Goal: Information Seeking & Learning: Learn about a topic

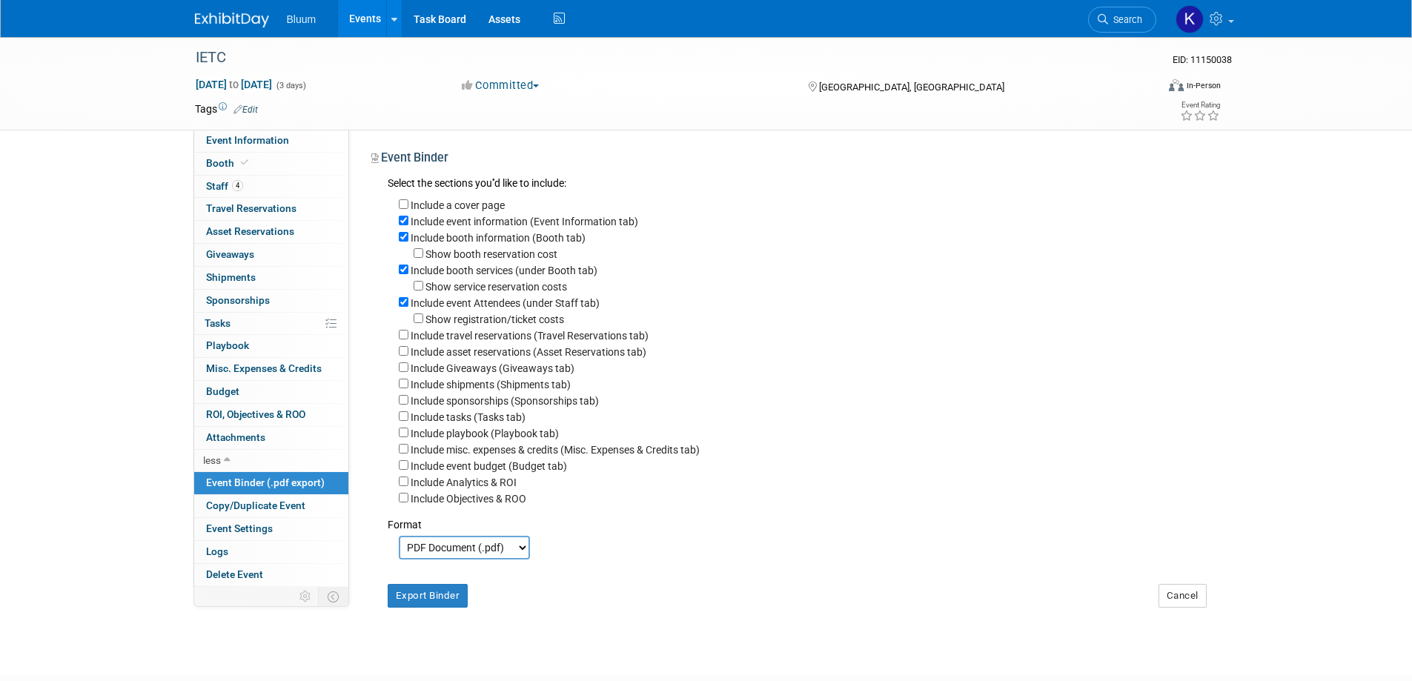
click at [360, 11] on link "Events" at bounding box center [365, 18] width 54 height 37
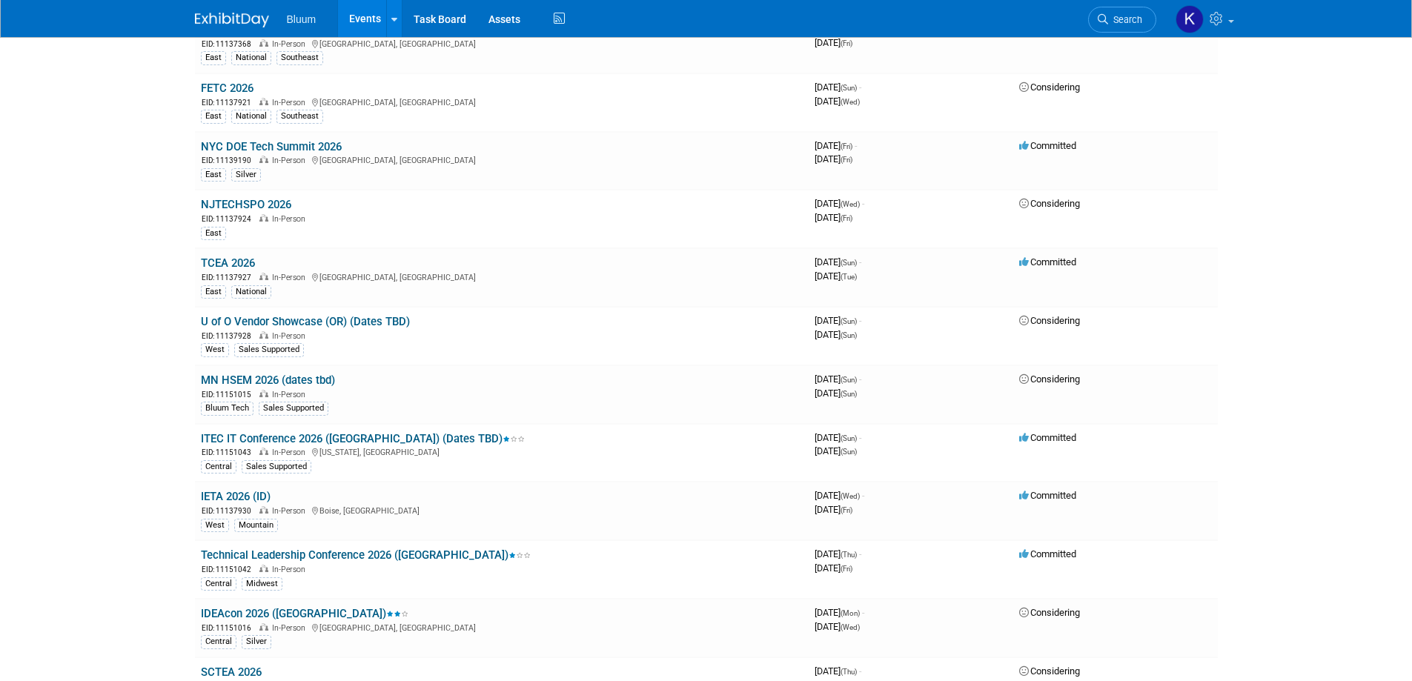
scroll to position [1556, 0]
click at [225, 494] on link "IETA 2026 (ID)" at bounding box center [236, 493] width 70 height 13
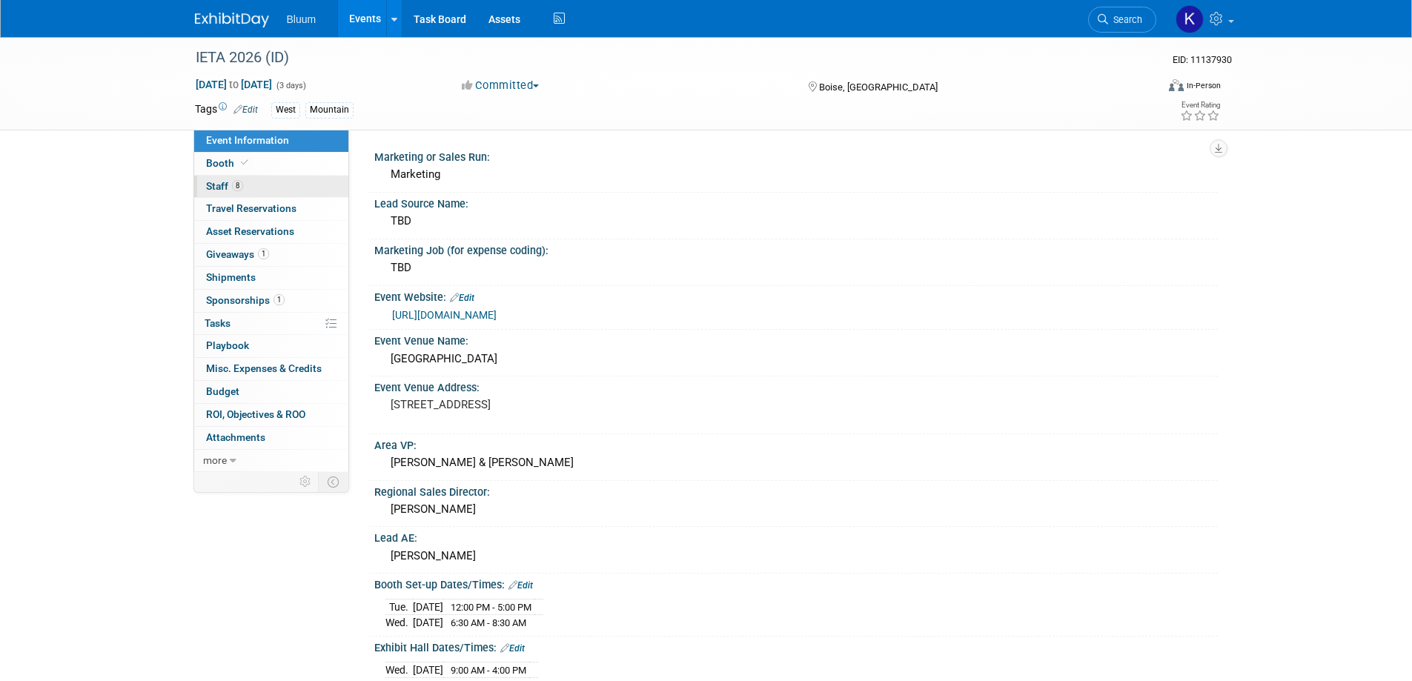
click at [212, 184] on span "Staff 8" at bounding box center [224, 186] width 37 height 12
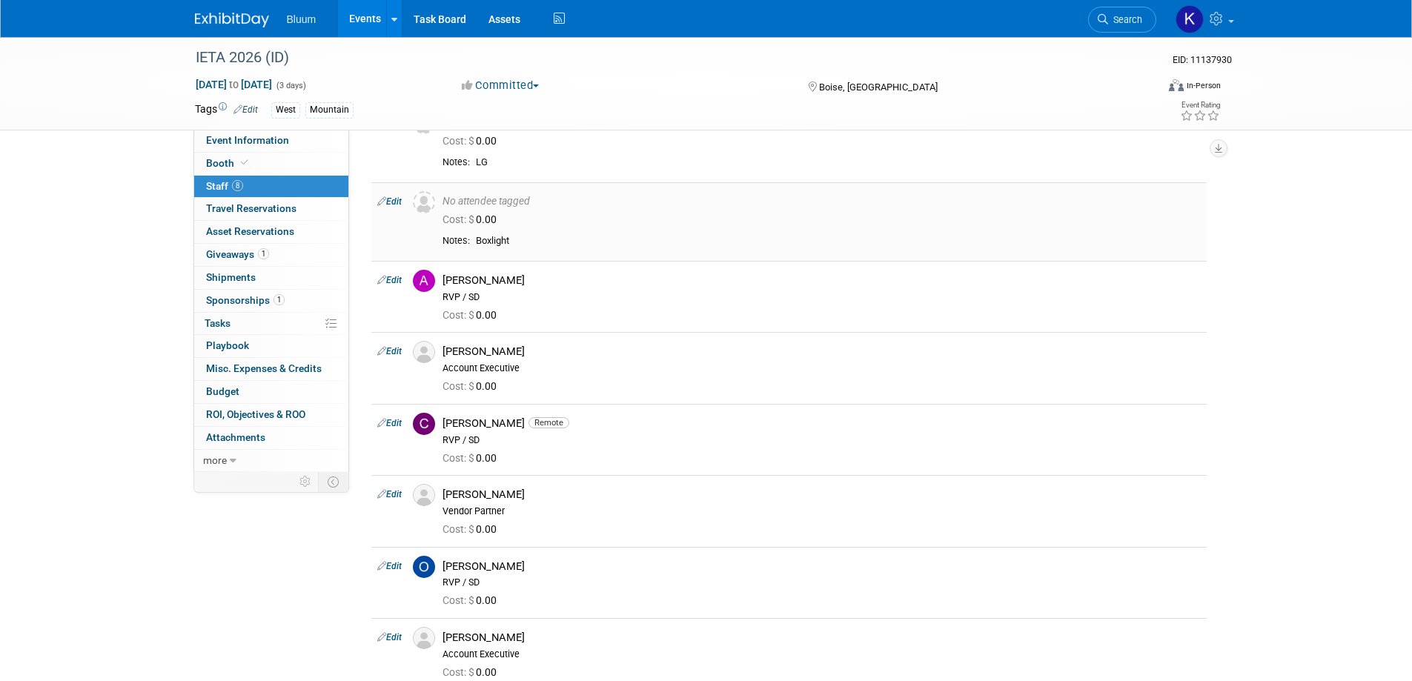
scroll to position [148, 0]
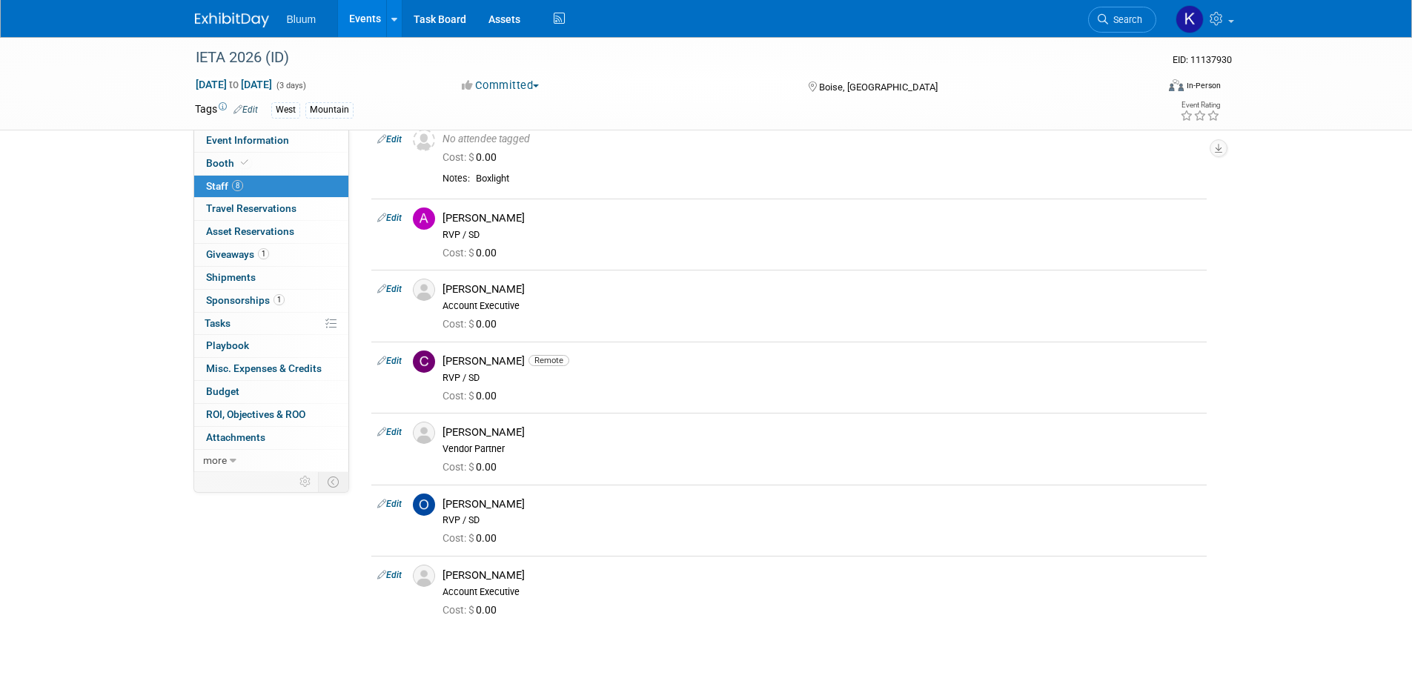
click at [359, 15] on link "Events" at bounding box center [365, 18] width 54 height 37
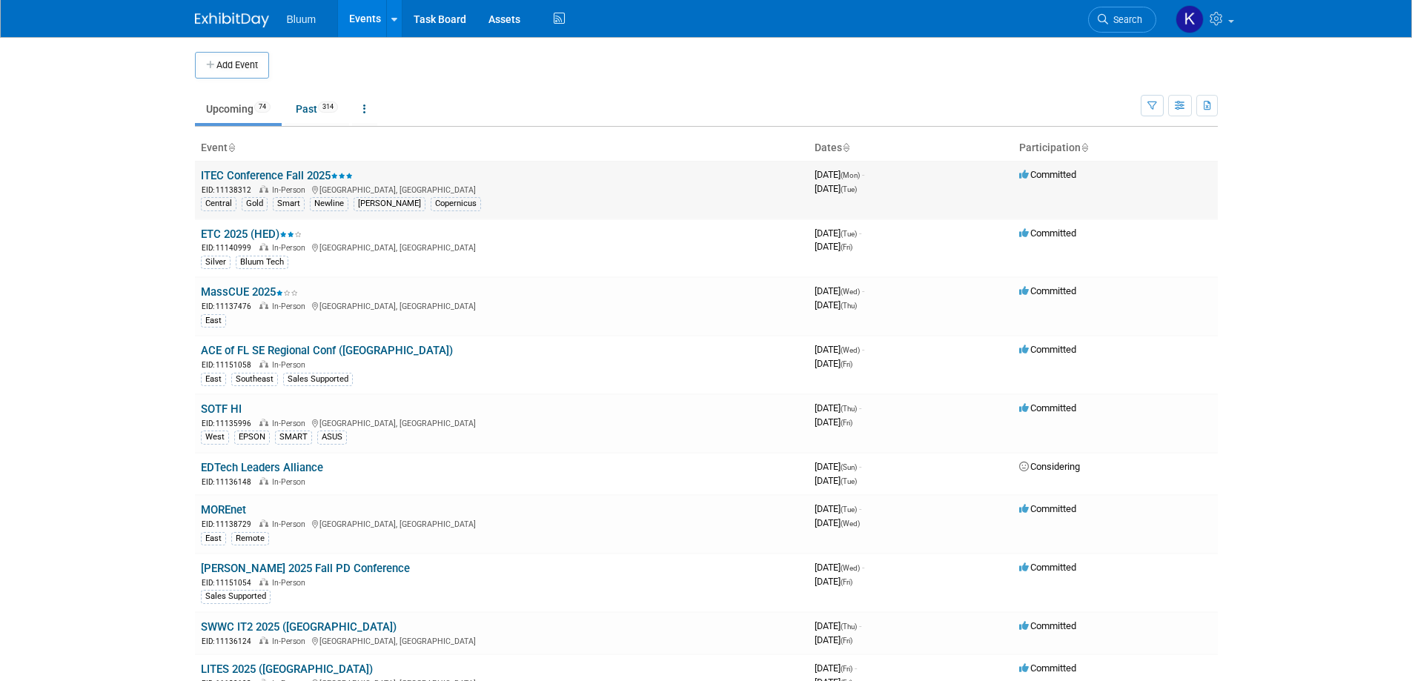
click at [262, 175] on link "ITEC Conference Fall 2025" at bounding box center [277, 175] width 152 height 13
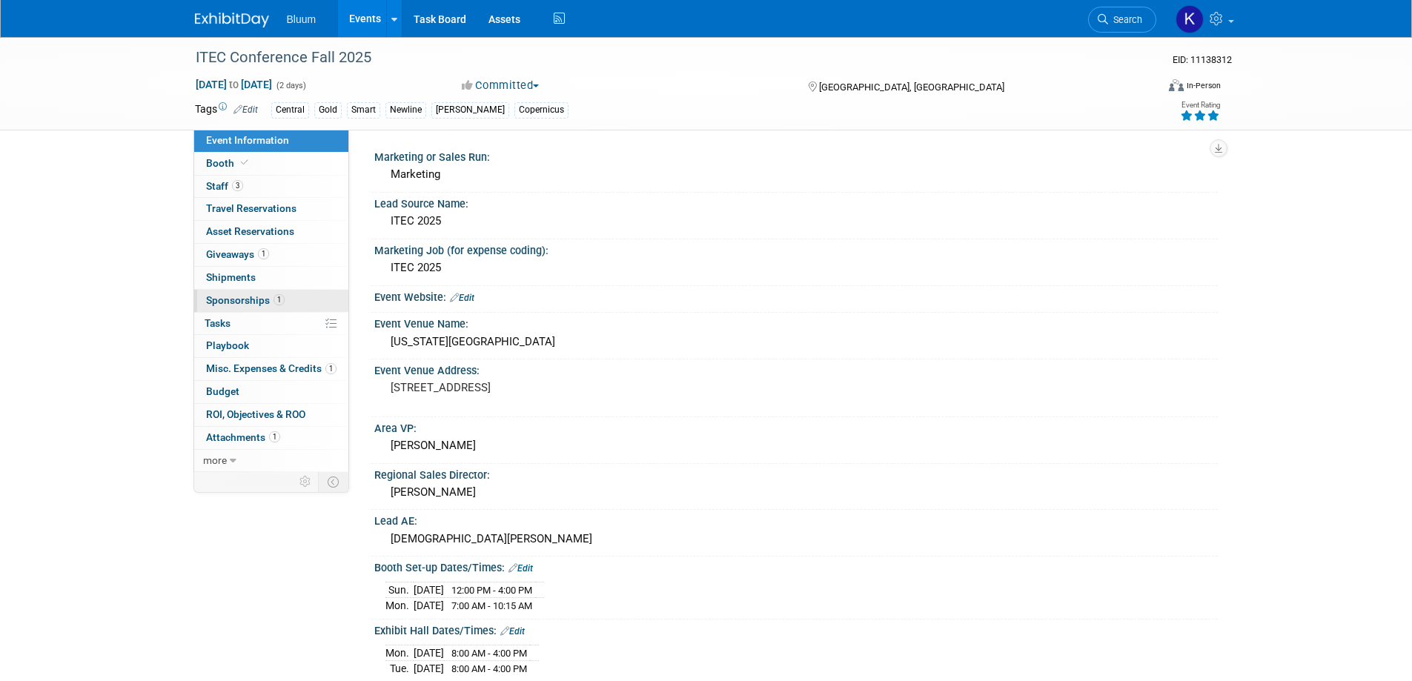
click at [246, 296] on span "Sponsorships 1" at bounding box center [245, 300] width 79 height 12
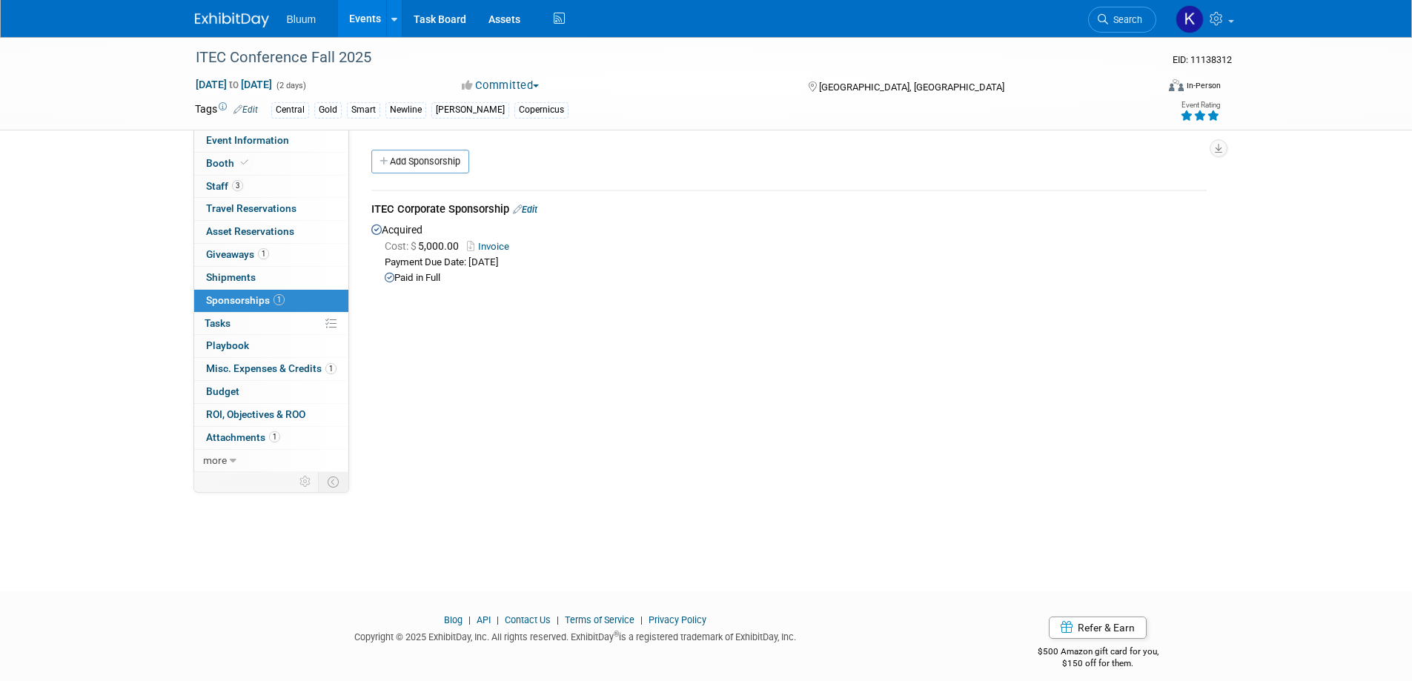
click at [341, 20] on link "Events" at bounding box center [365, 18] width 54 height 37
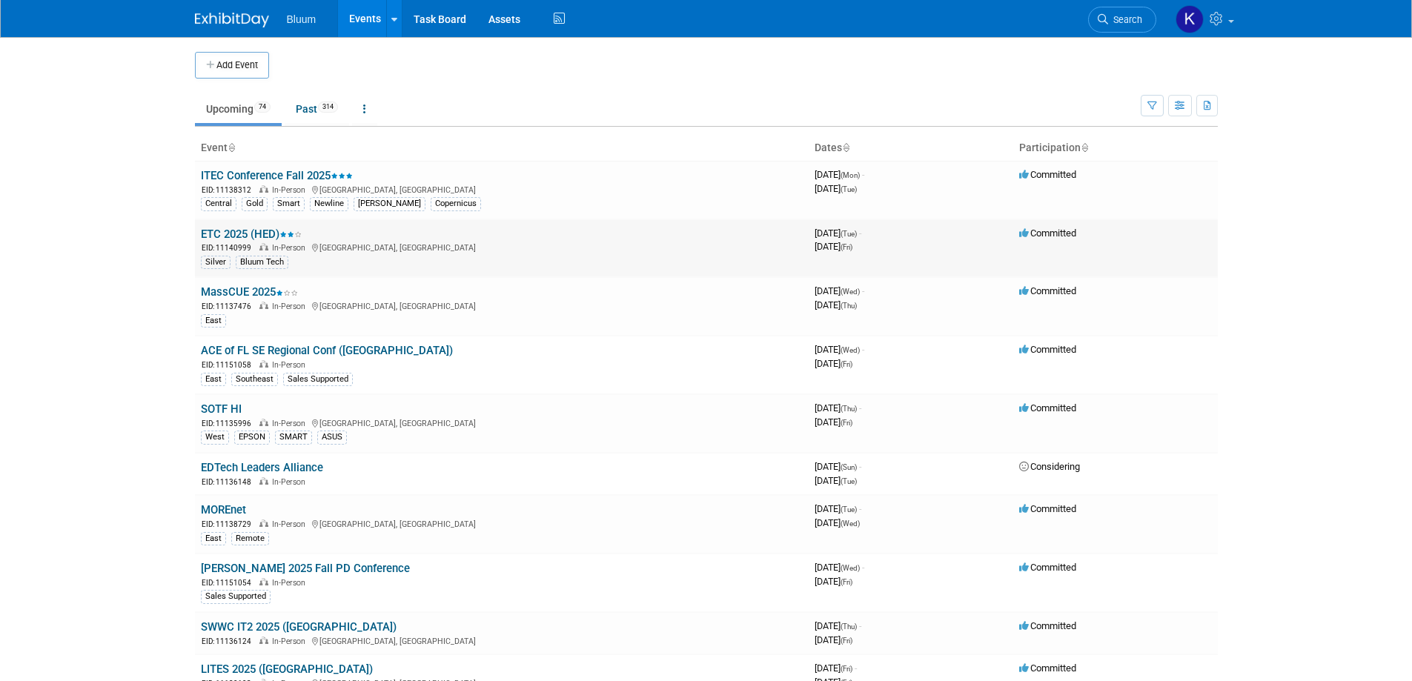
click at [244, 235] on link "ETC 2025 (HED)" at bounding box center [251, 234] width 101 height 13
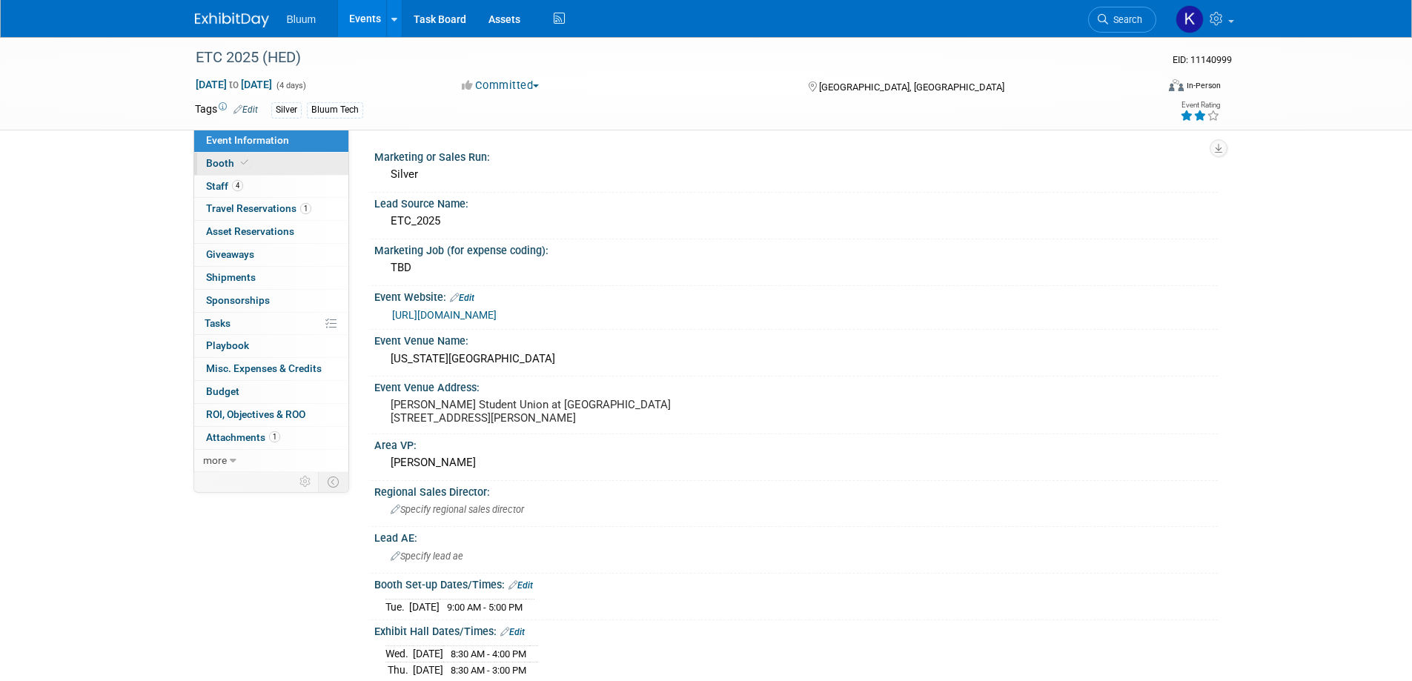
click at [243, 164] on icon at bounding box center [244, 163] width 7 height 8
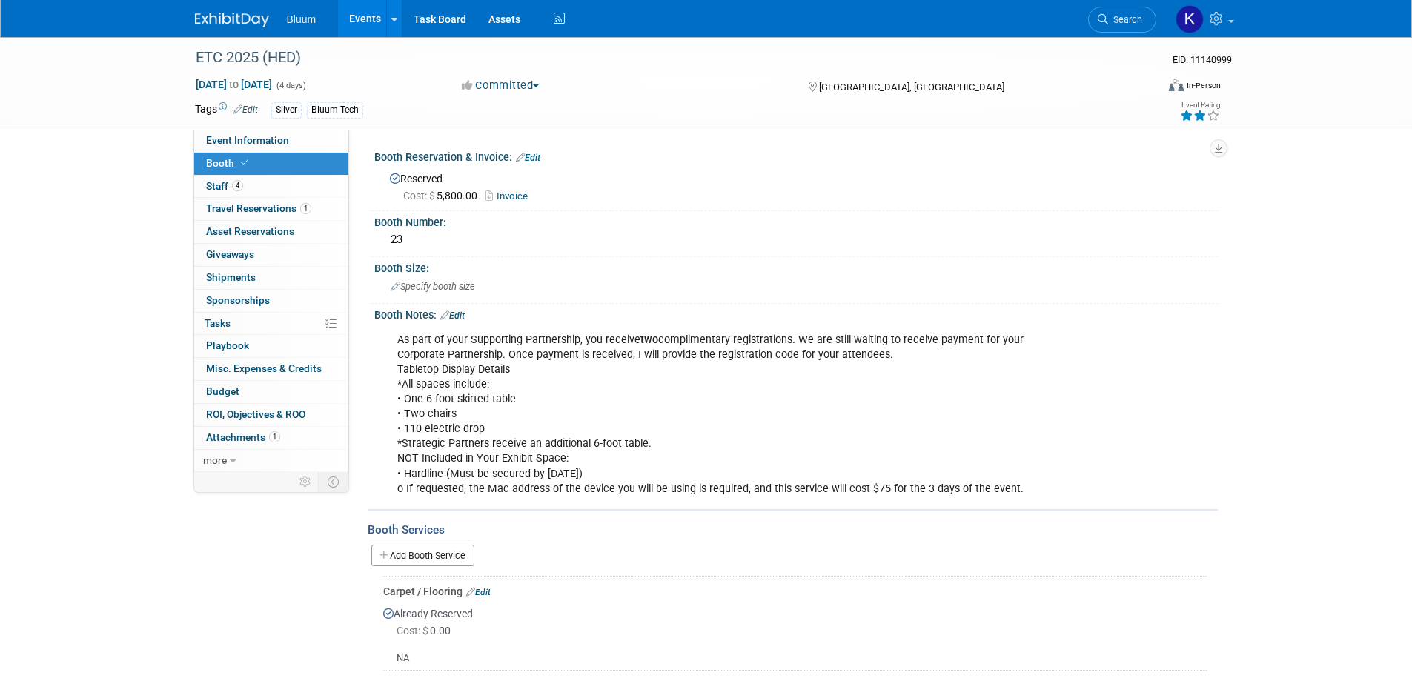
click at [365, 13] on link "Events" at bounding box center [365, 18] width 54 height 37
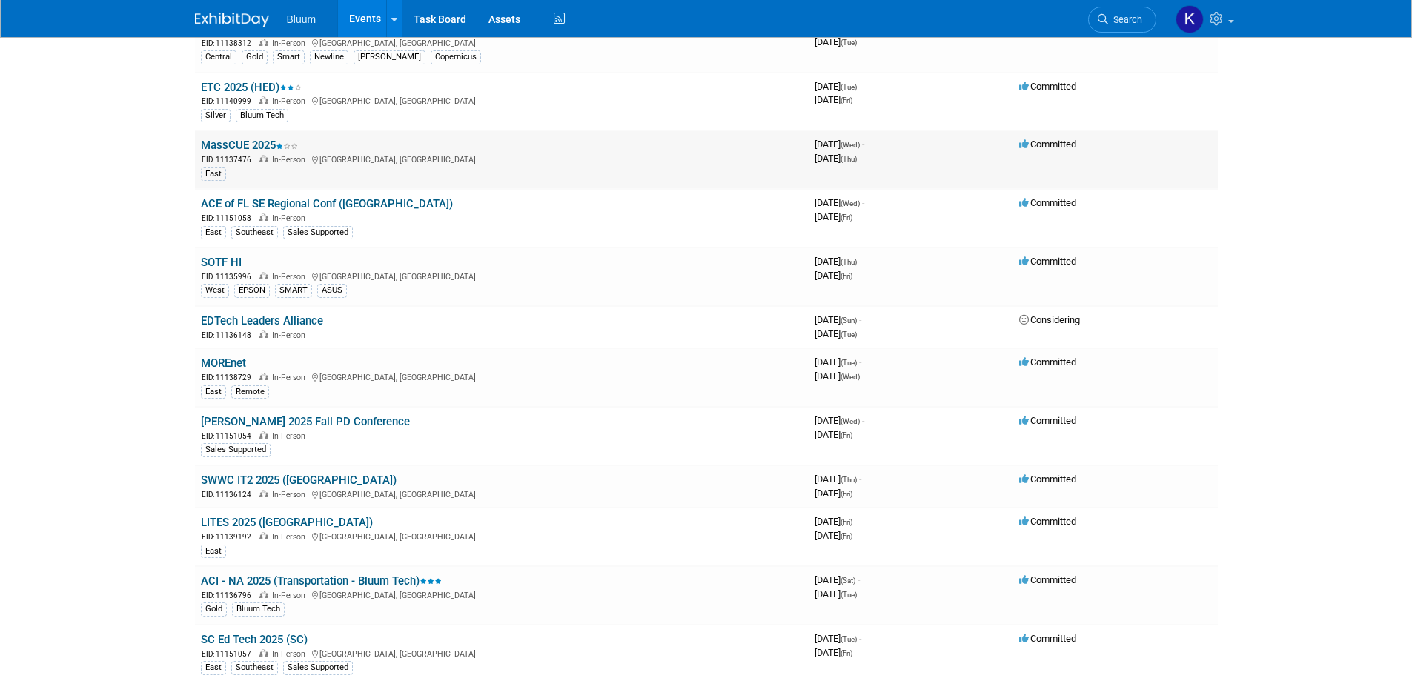
scroll to position [148, 0]
click at [260, 198] on link "ACE of FL SE Regional Conf ([GEOGRAPHIC_DATA])" at bounding box center [327, 202] width 252 height 13
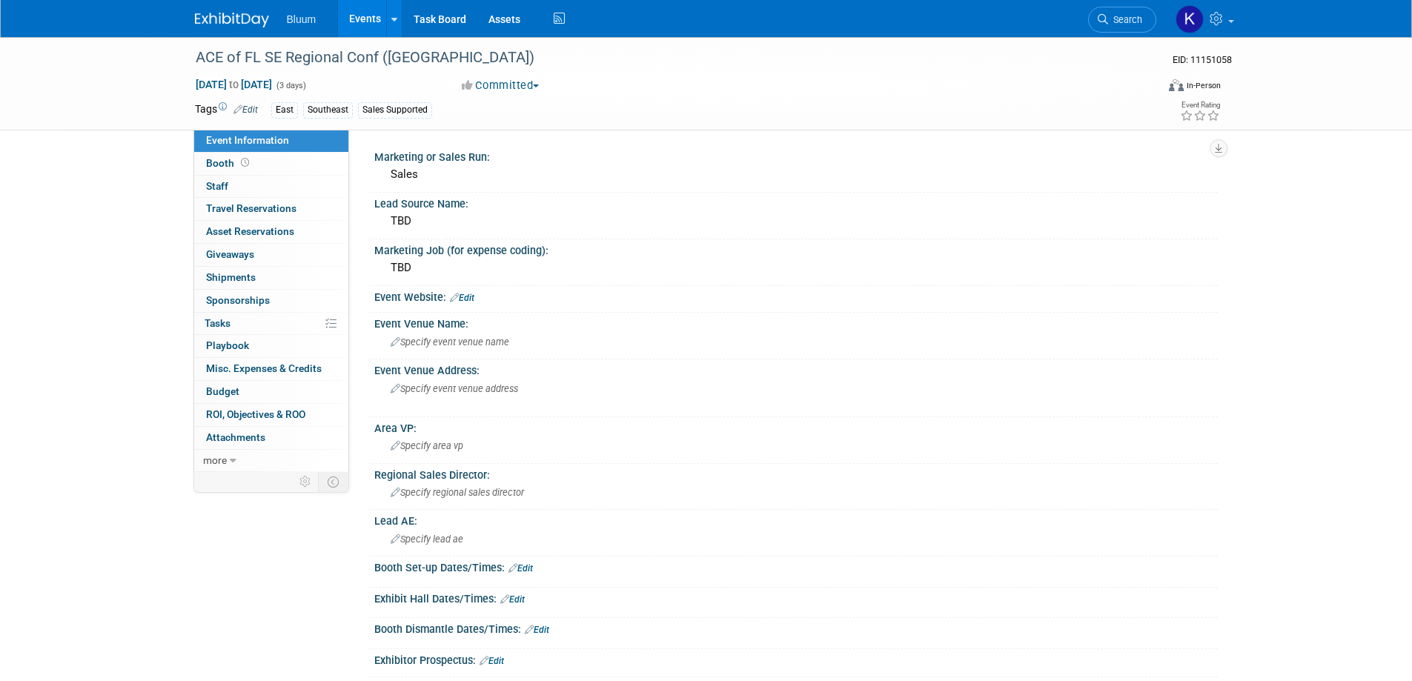
click at [364, 13] on link "Events" at bounding box center [365, 18] width 54 height 37
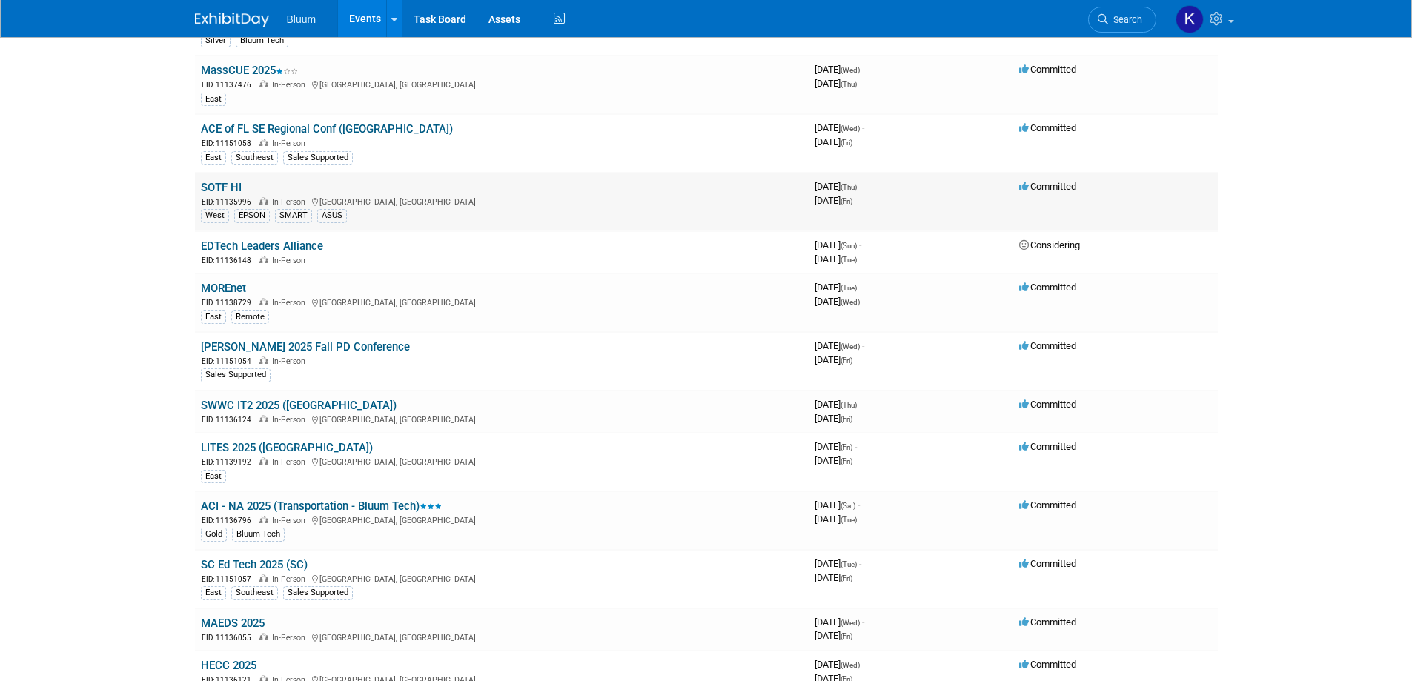
scroll to position [222, 0]
click at [268, 400] on link "SWWC IT2 2025 ([GEOGRAPHIC_DATA])" at bounding box center [299, 404] width 196 height 13
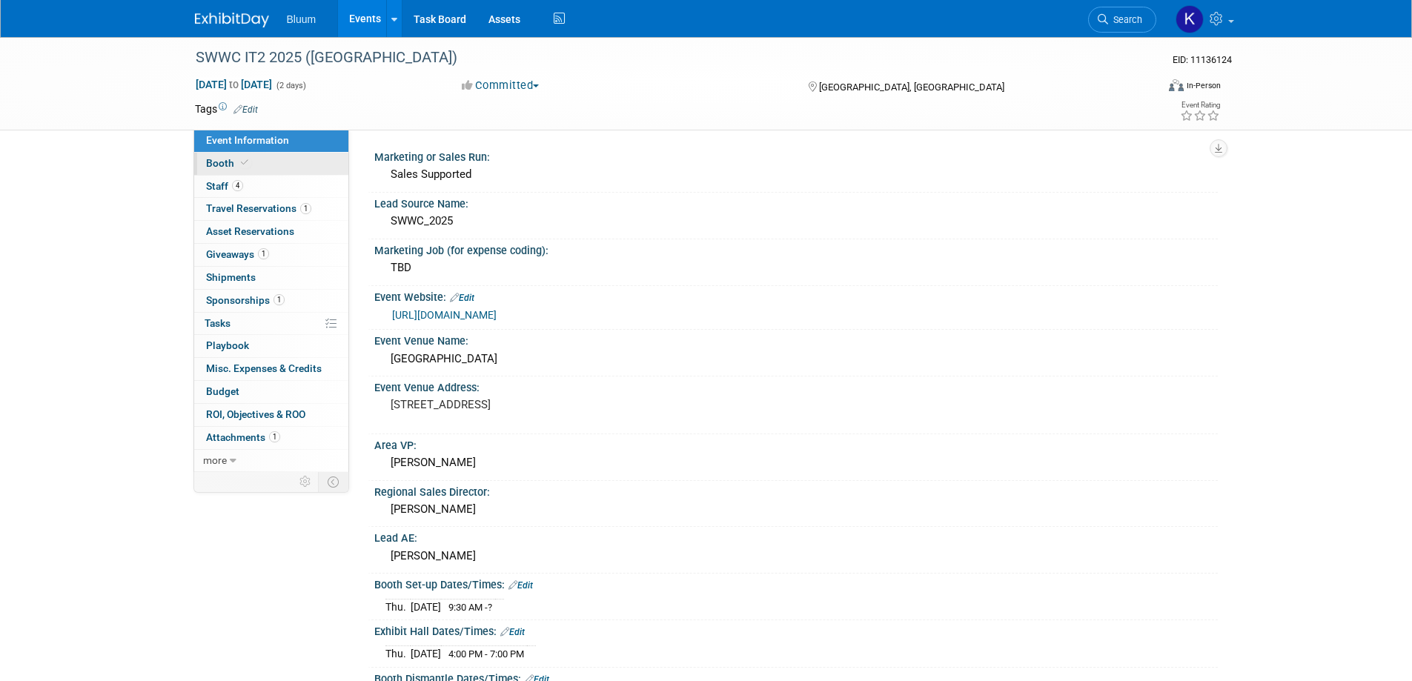
click at [241, 164] on icon at bounding box center [244, 163] width 7 height 8
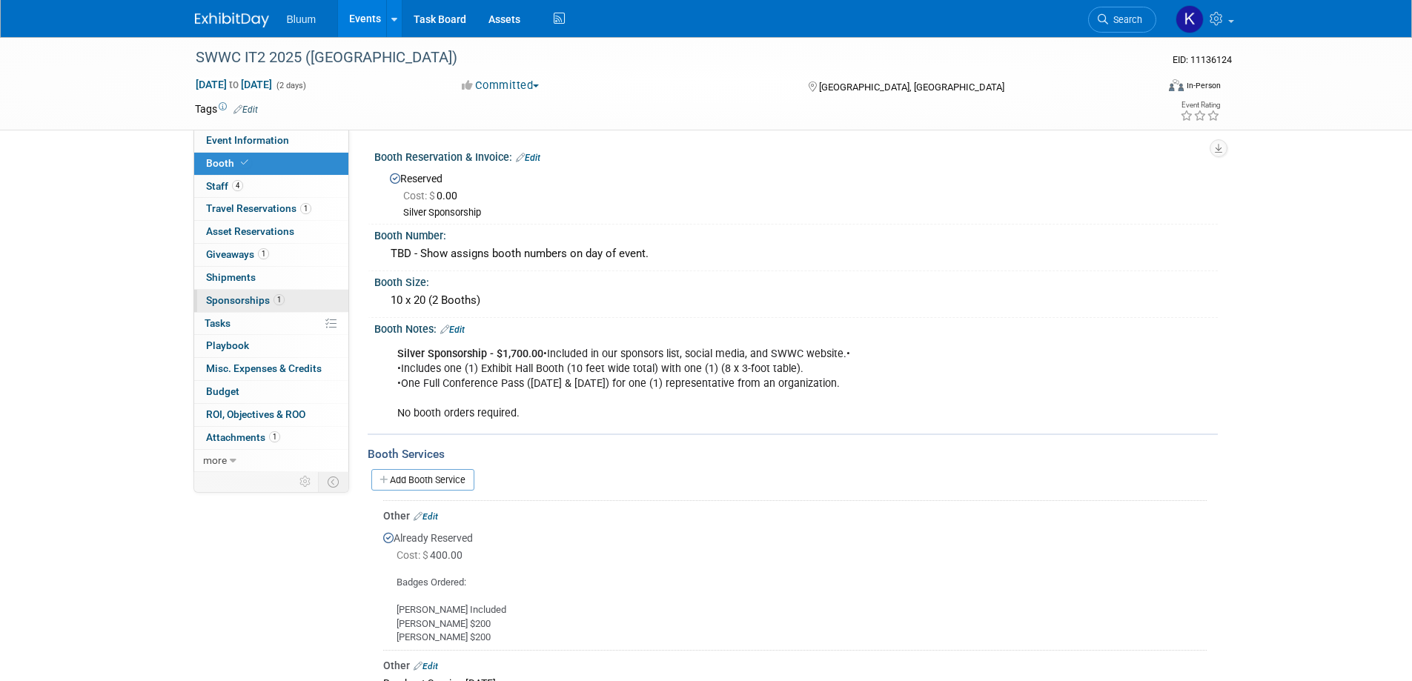
click at [241, 296] on span "Sponsorships 1" at bounding box center [245, 300] width 79 height 12
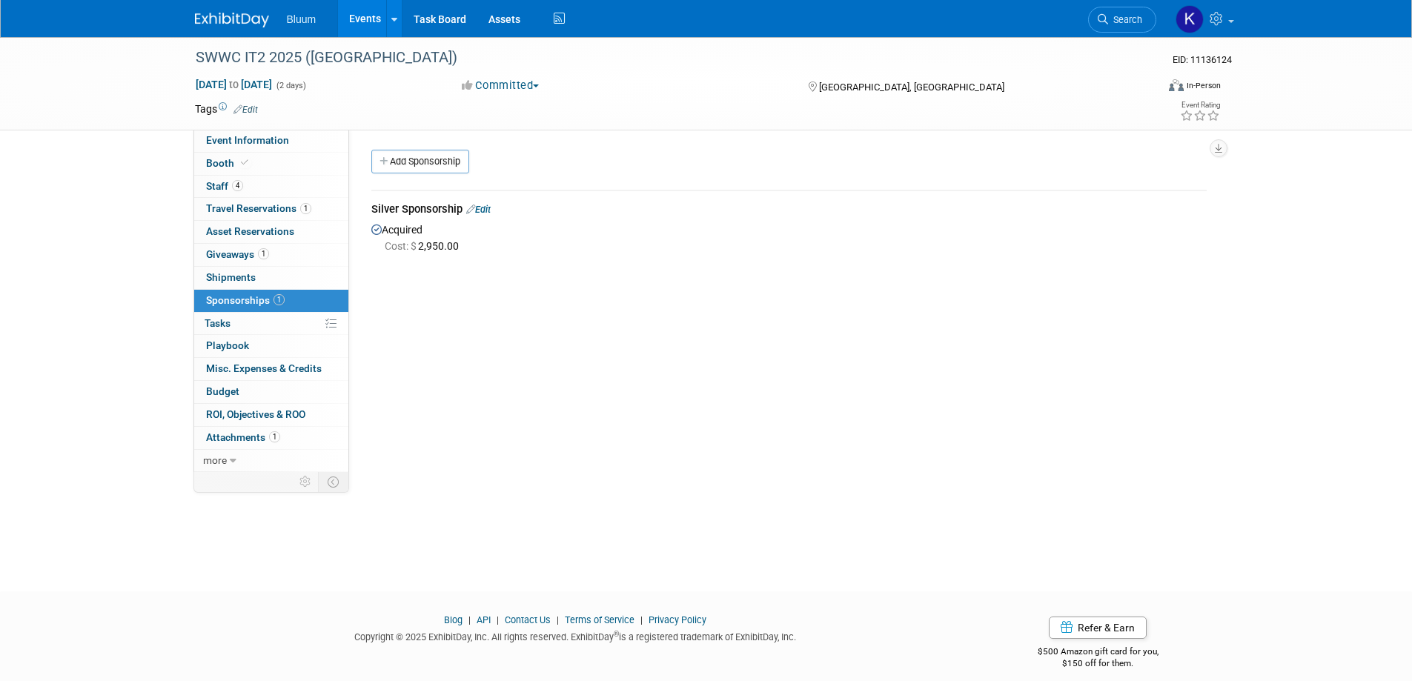
click at [364, 21] on link "Events" at bounding box center [365, 18] width 54 height 37
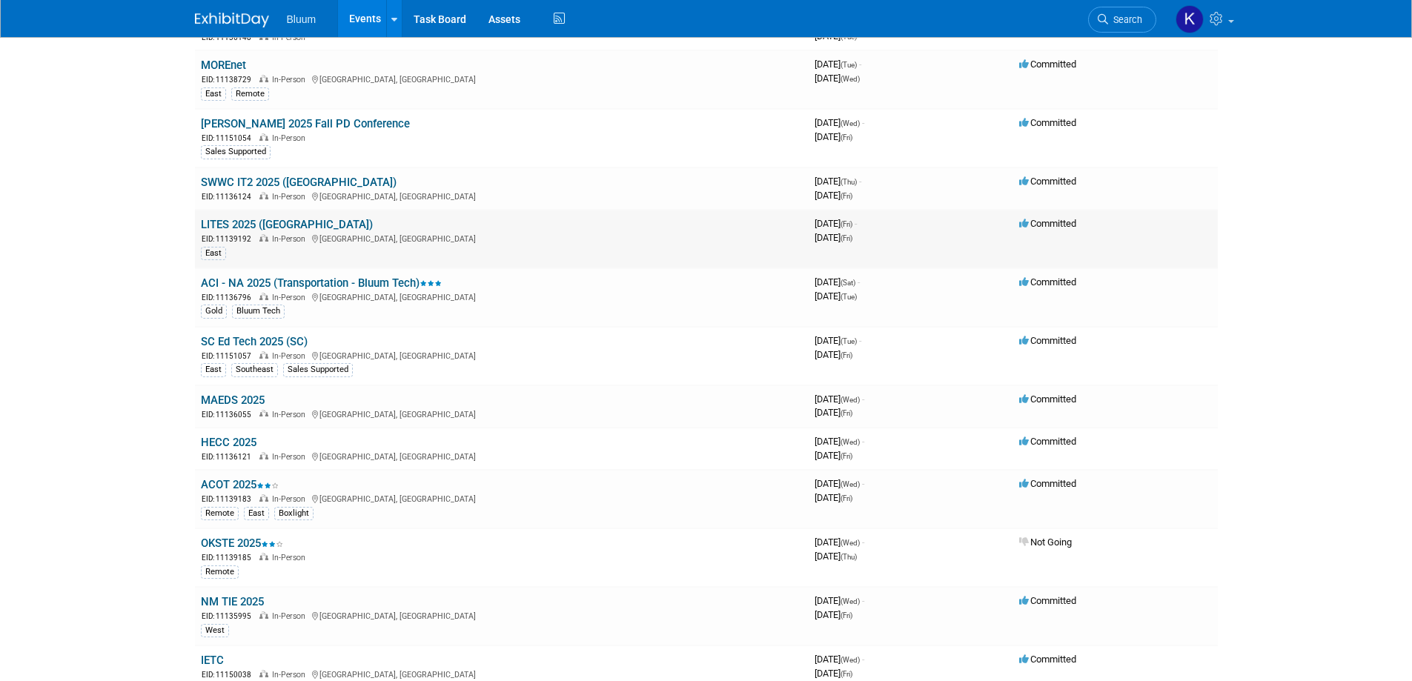
scroll to position [519, 0]
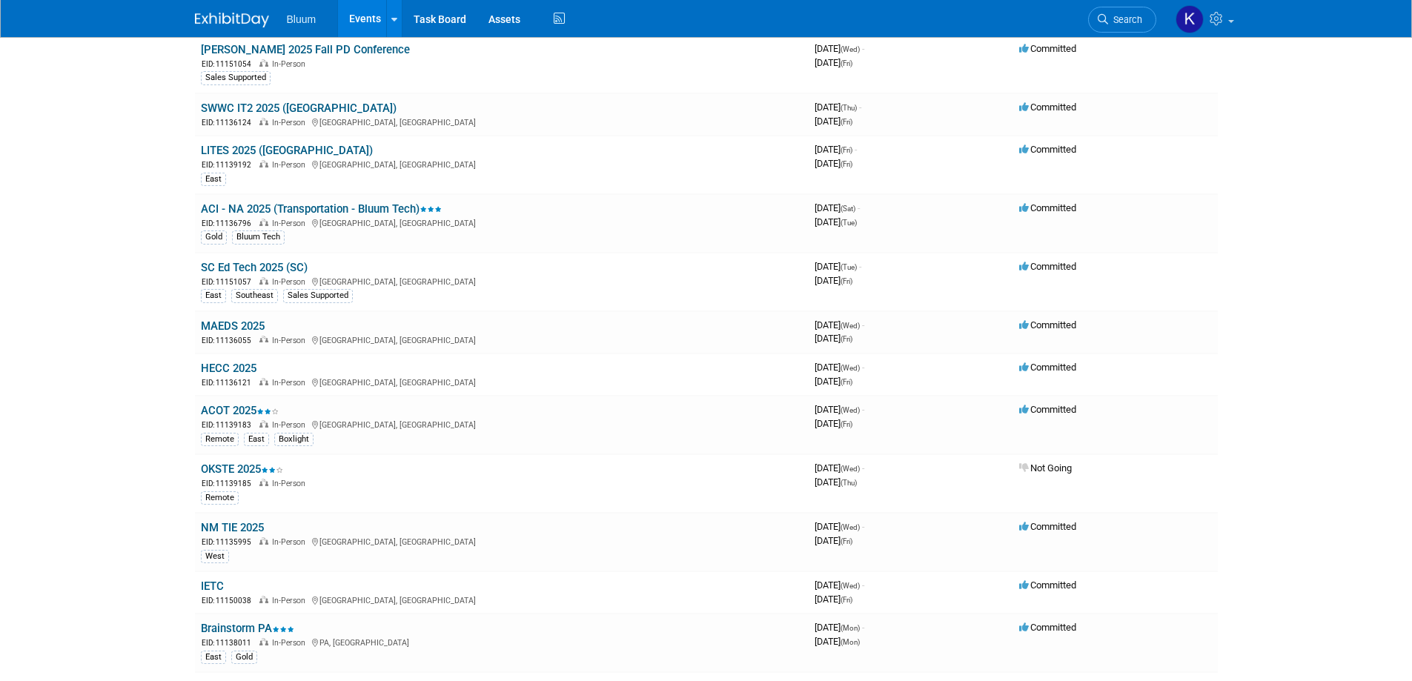
click at [249, 370] on link "HECC 2025" at bounding box center [229, 368] width 56 height 13
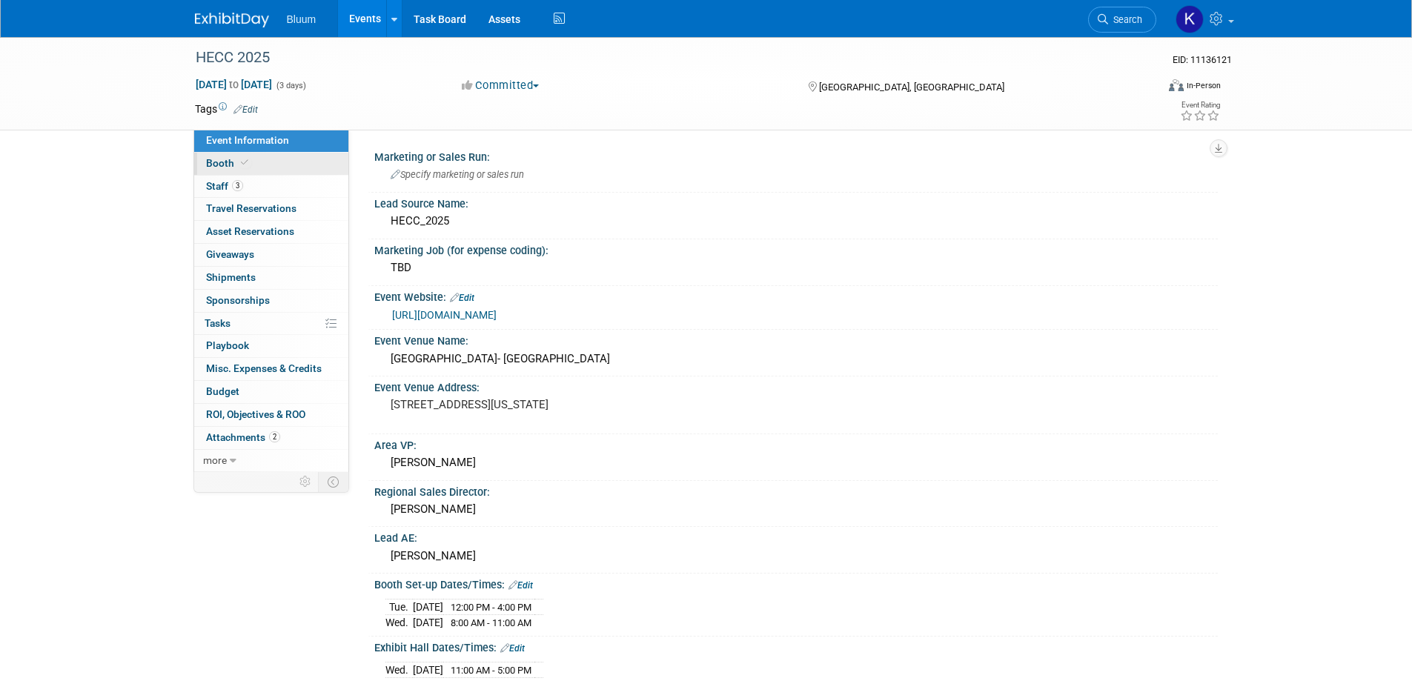
click at [222, 169] on link "Booth" at bounding box center [271, 164] width 154 height 22
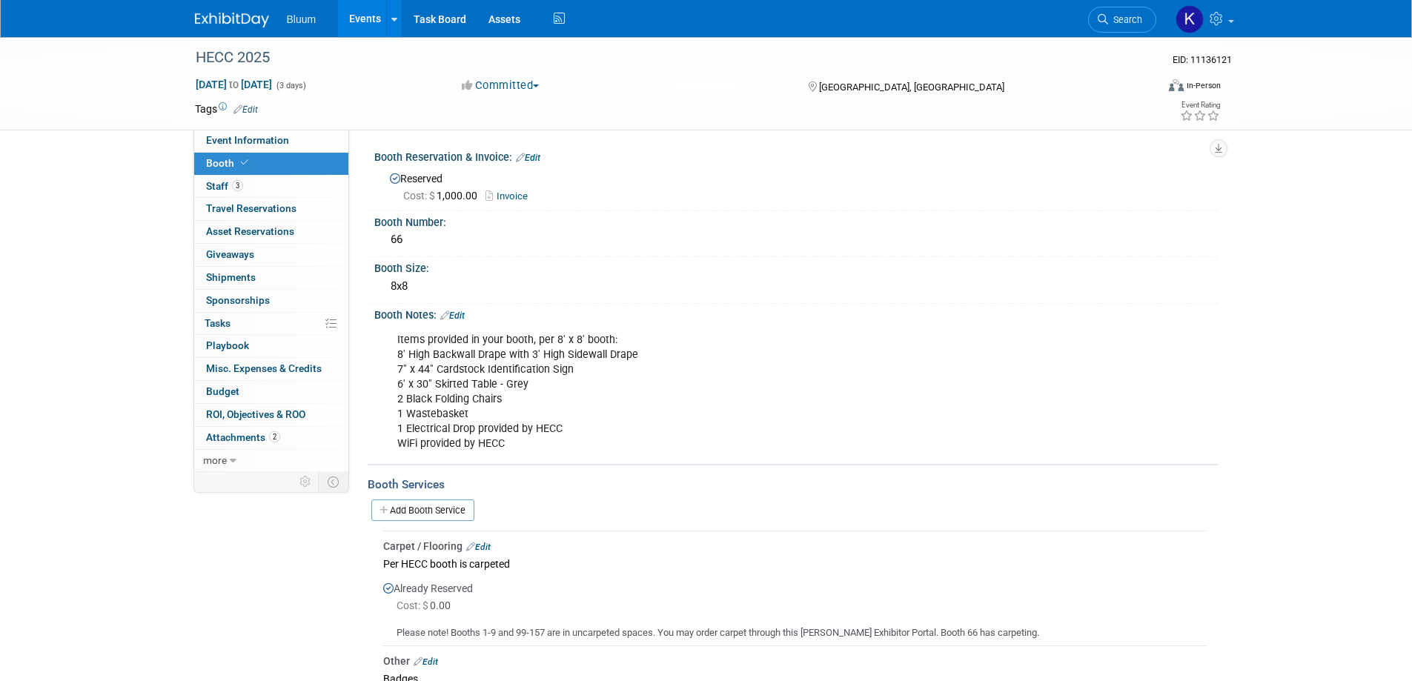
click at [359, 22] on link "Events" at bounding box center [365, 18] width 54 height 37
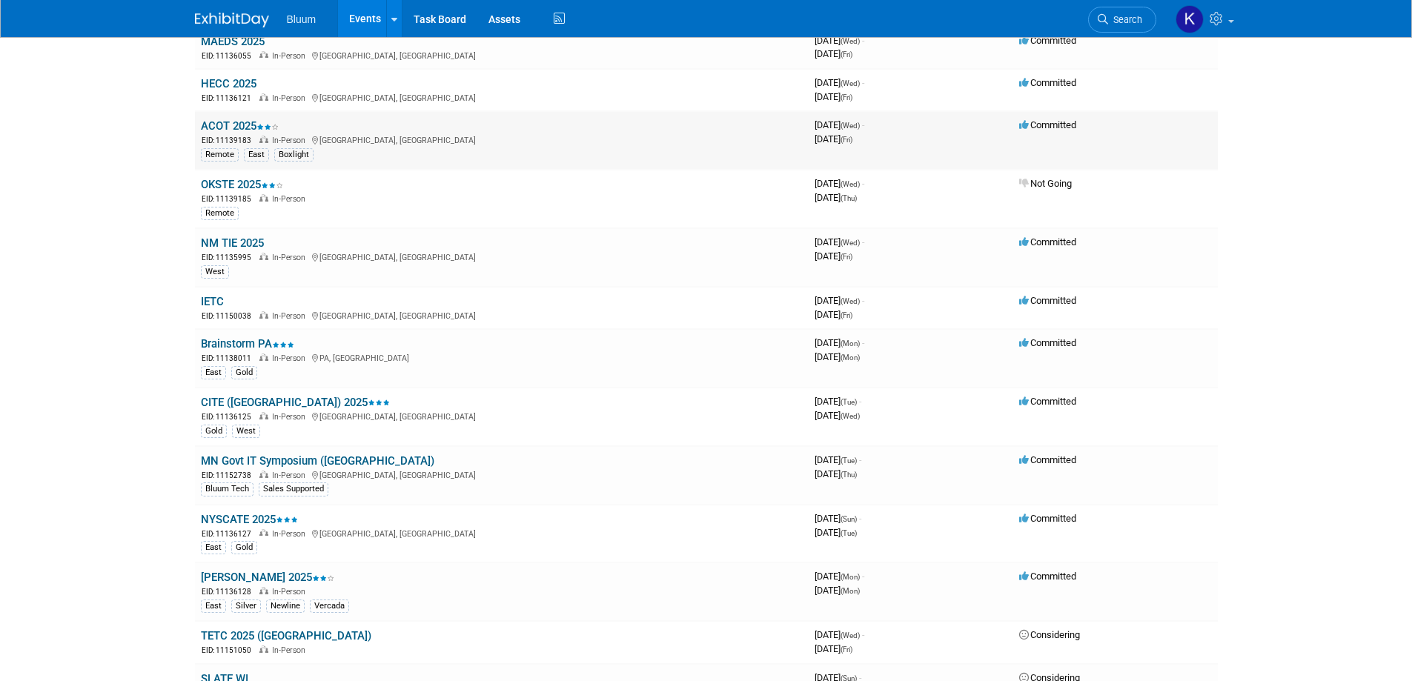
scroll to position [815, 0]
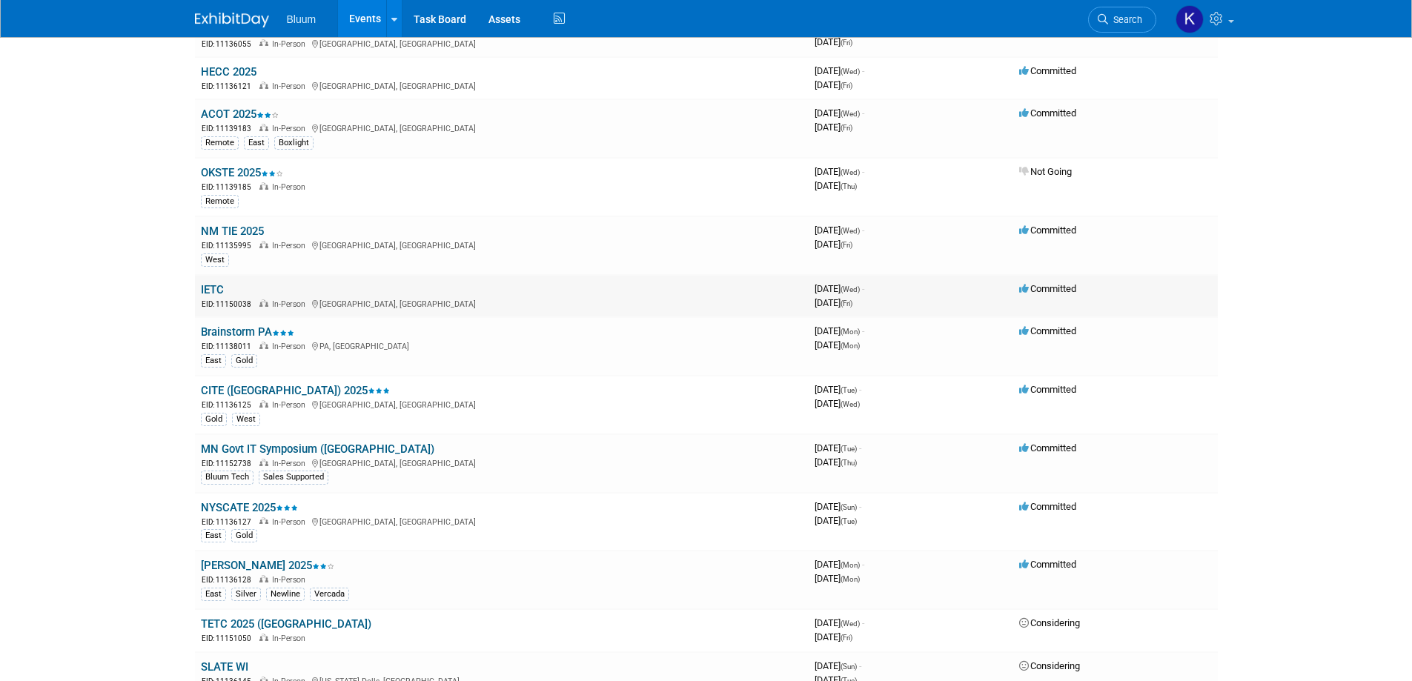
click at [216, 288] on link "IETC" at bounding box center [212, 289] width 23 height 13
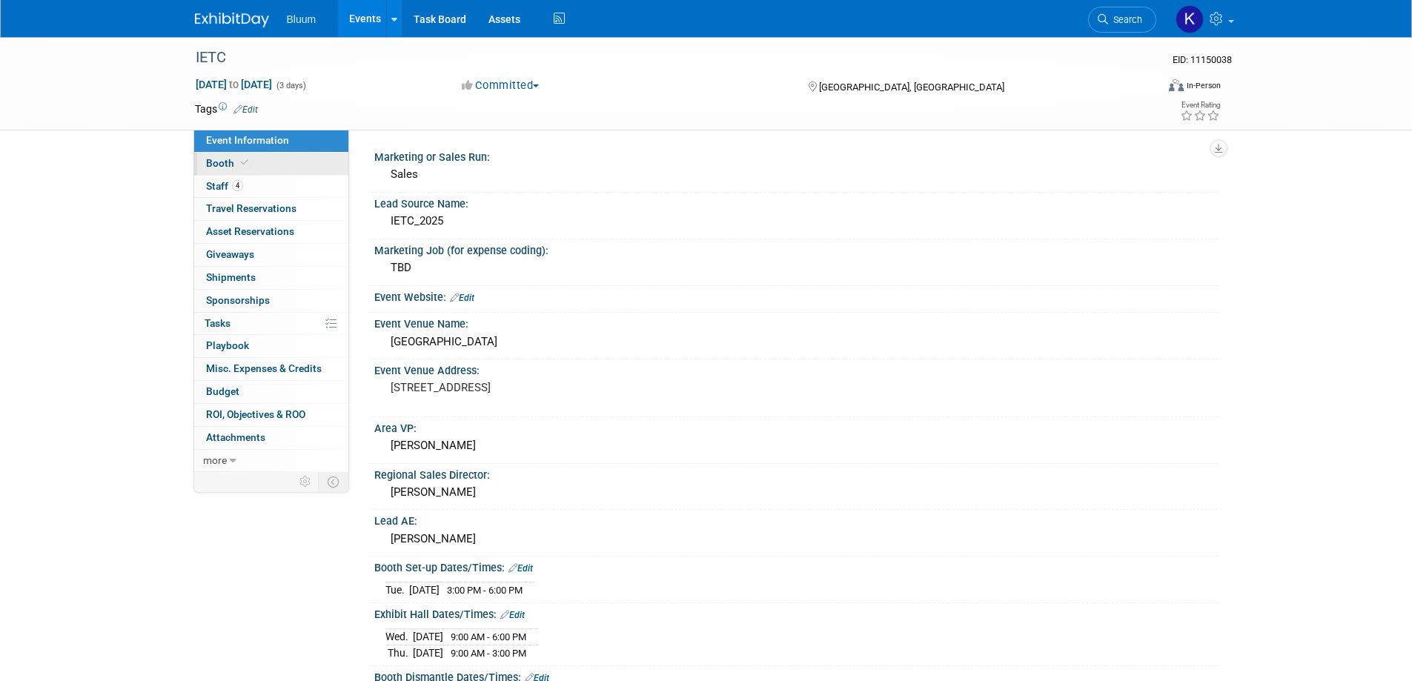
click at [225, 165] on span "Booth" at bounding box center [228, 163] width 45 height 12
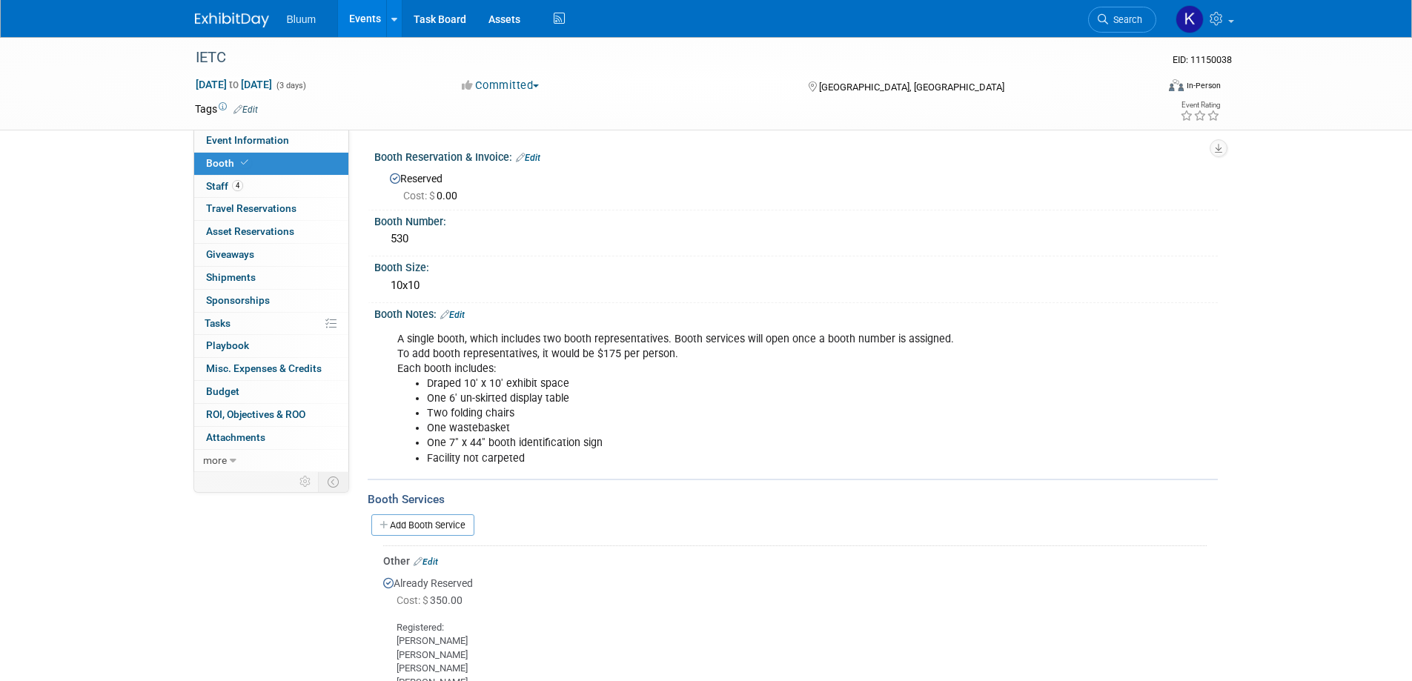
click at [359, 19] on link "Events" at bounding box center [365, 18] width 54 height 37
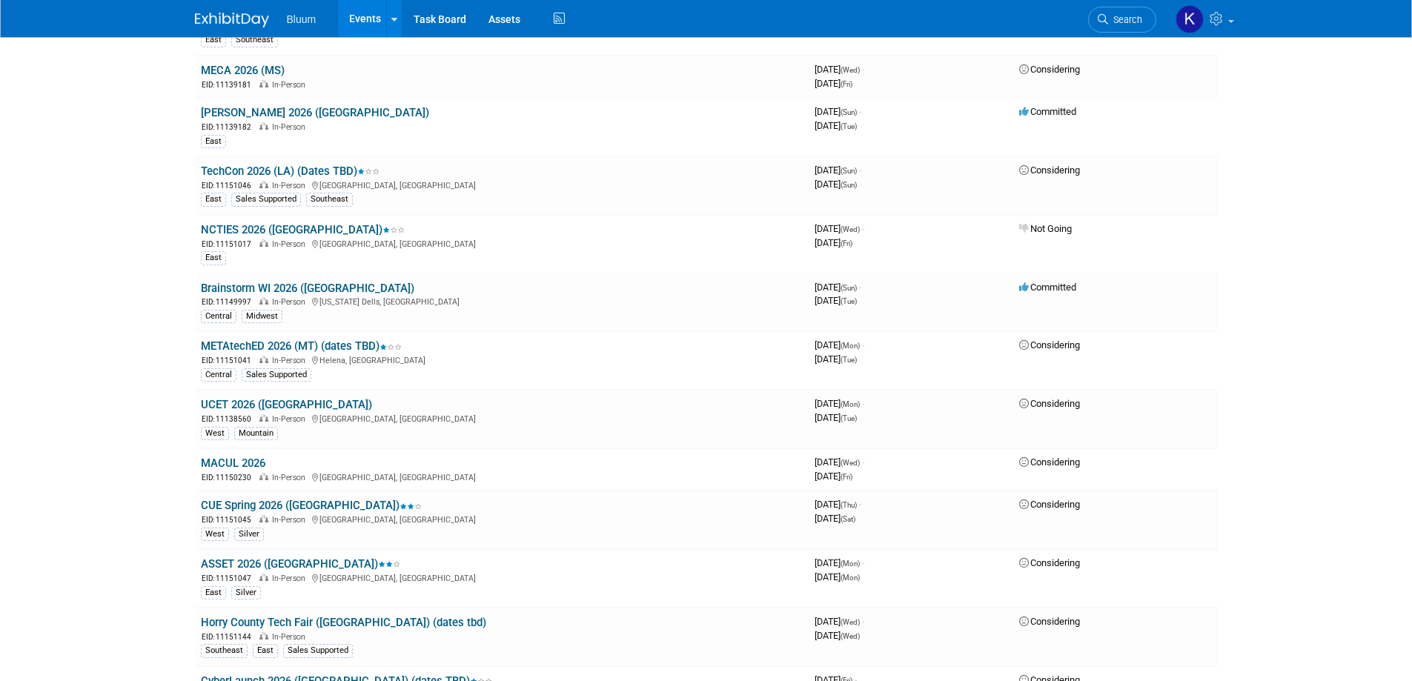
scroll to position [2446, 0]
click at [1129, 25] on link "Search" at bounding box center [1122, 20] width 68 height 26
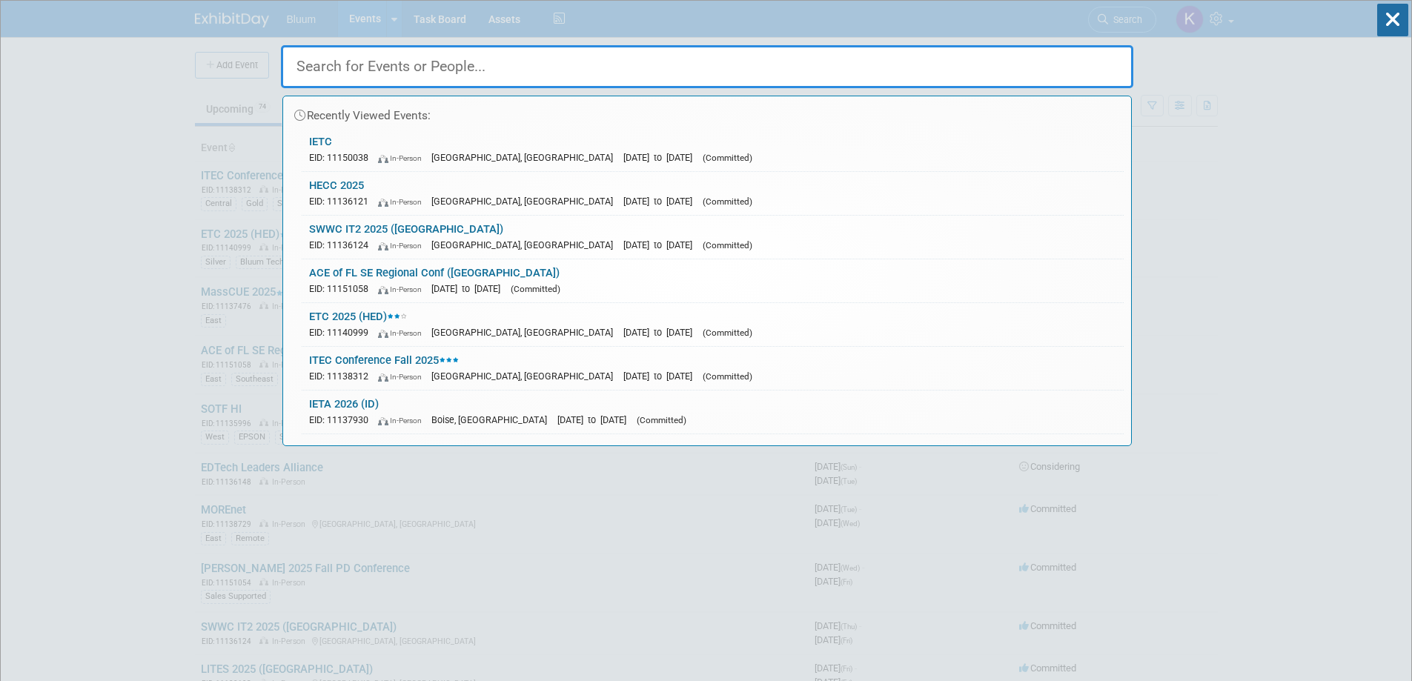
click at [349, 68] on input "text" at bounding box center [707, 66] width 852 height 43
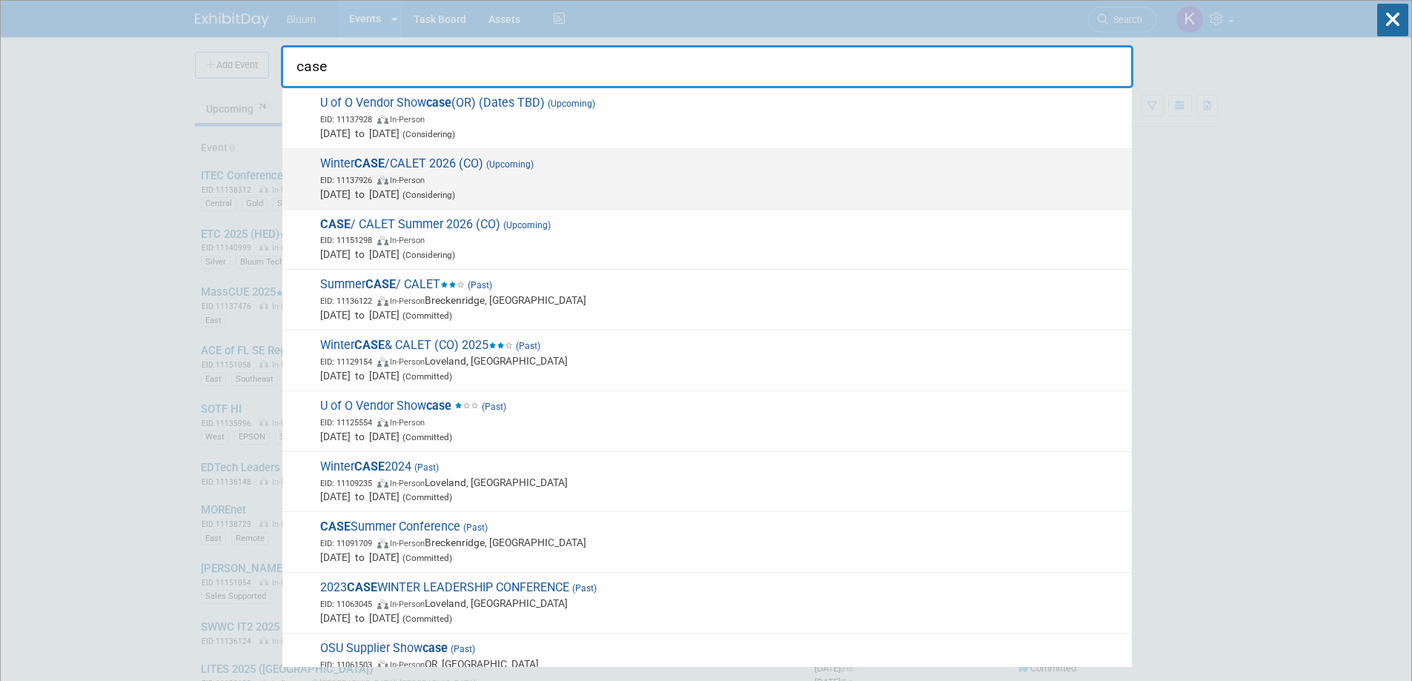
type input "case"
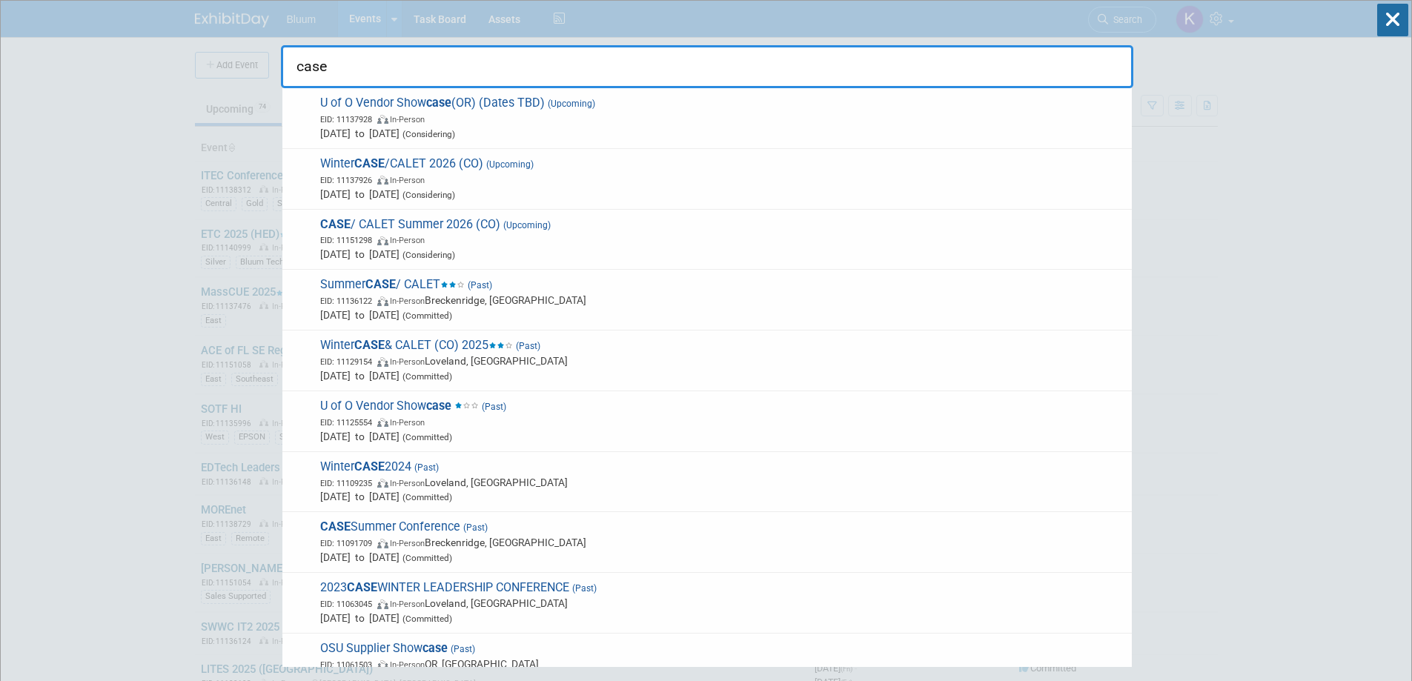
click at [403, 165] on span "Winter CASE /CALET 2026 (CO) (Upcoming) EID: 11137926 In-Person Feb 18, 2026 to…" at bounding box center [720, 178] width 809 height 45
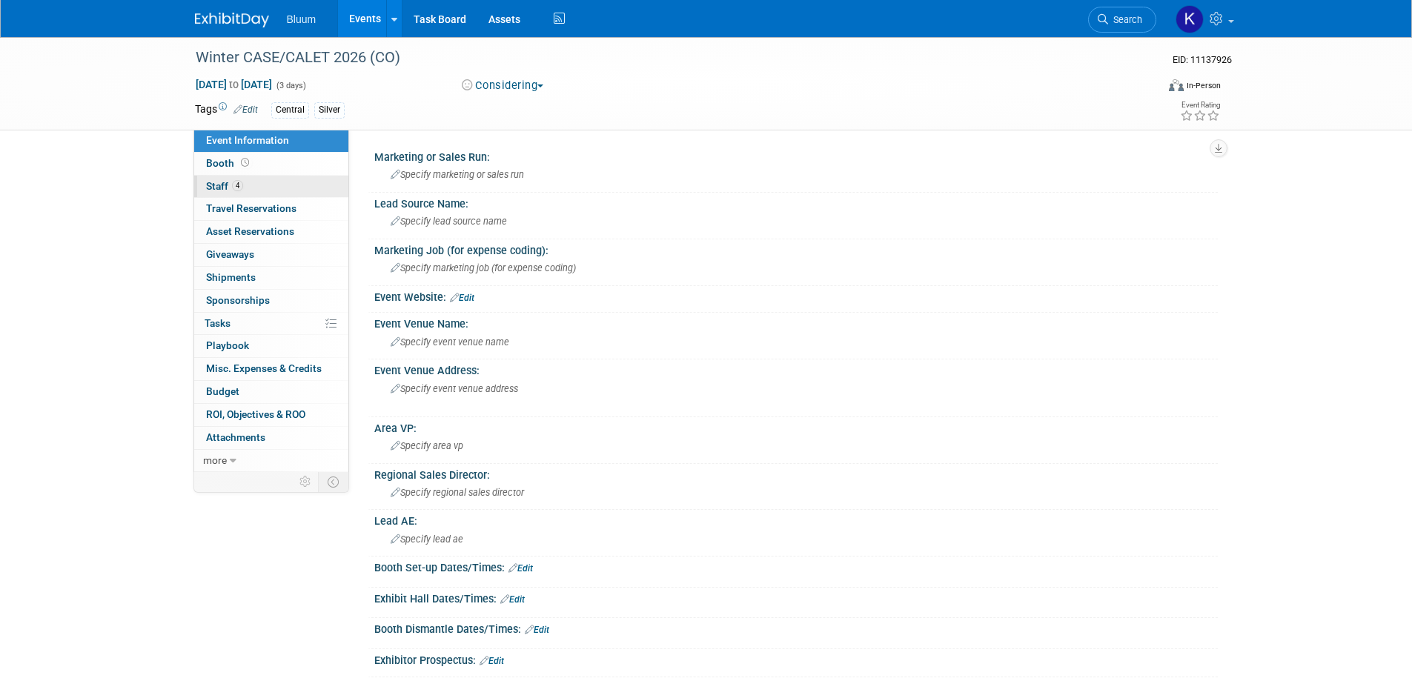
click at [221, 176] on link "4 Staff 4" at bounding box center [271, 187] width 154 height 22
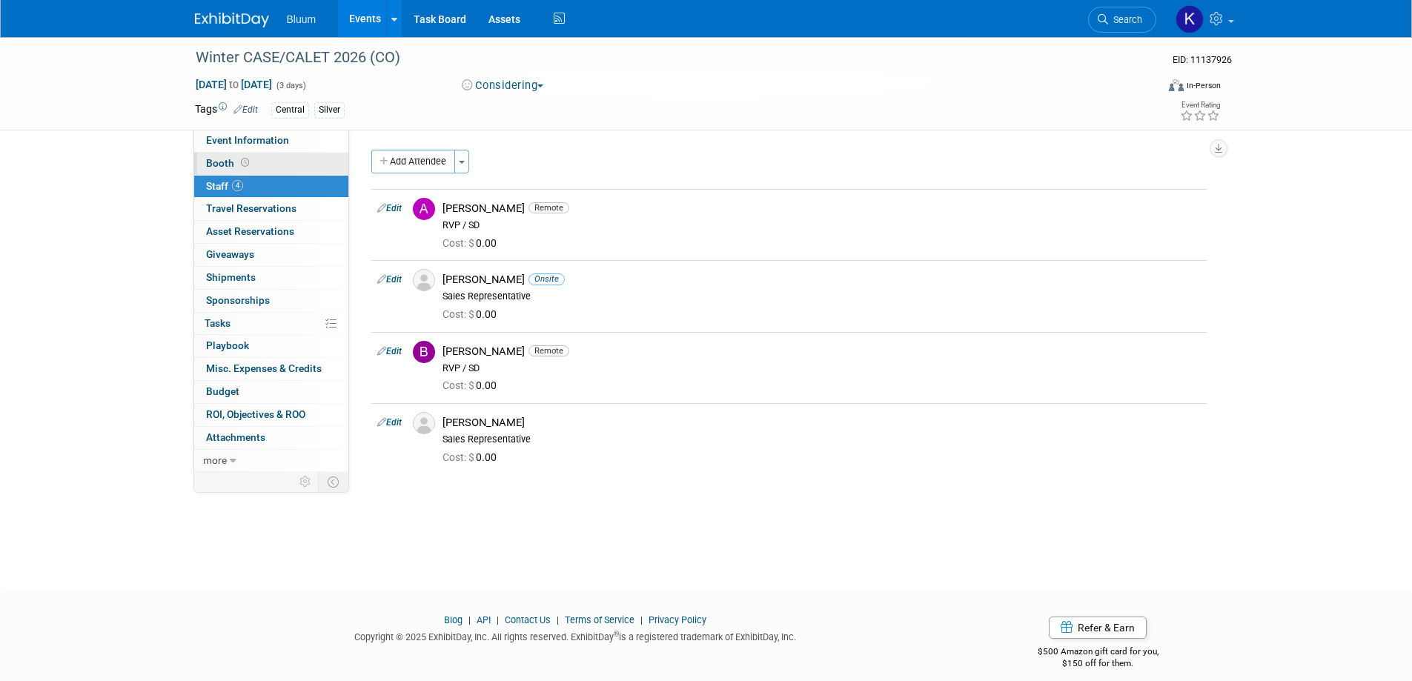
click at [219, 163] on span "Booth" at bounding box center [229, 163] width 46 height 12
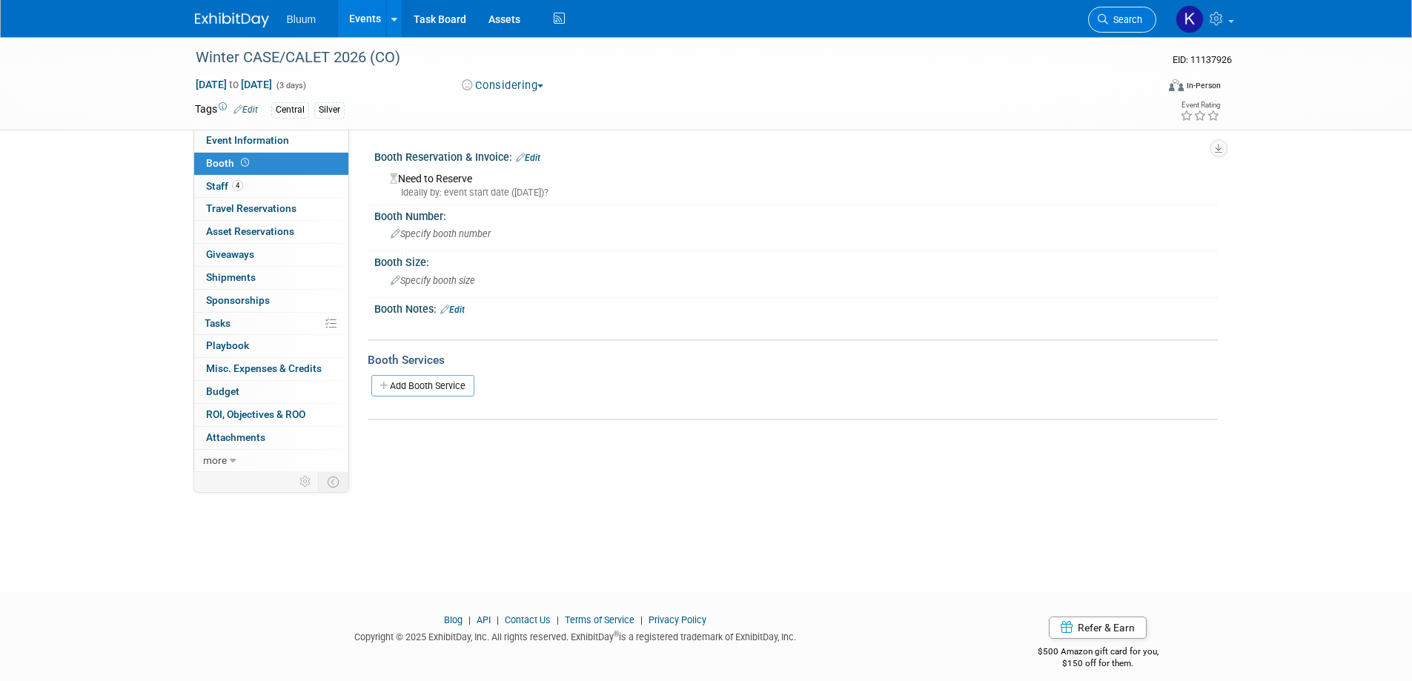
click at [1112, 15] on span "Search" at bounding box center [1125, 19] width 34 height 11
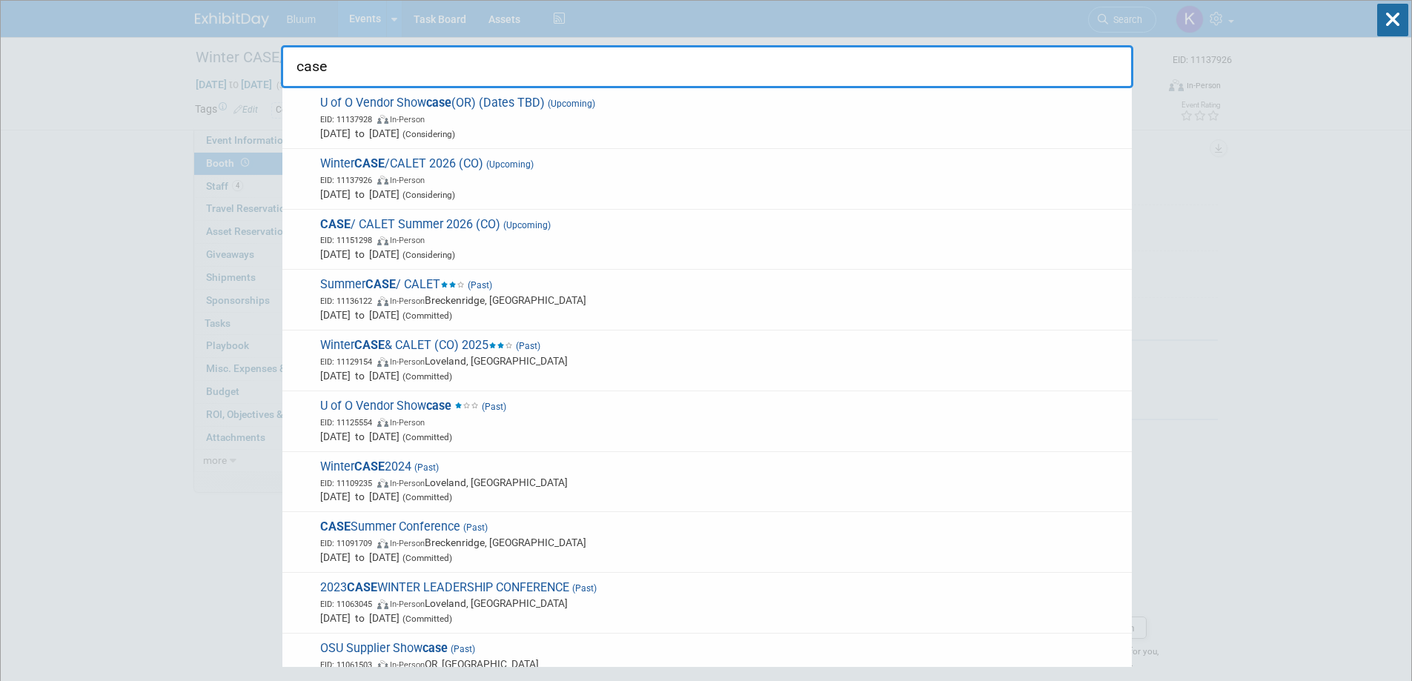
type input "case"
drag, startPoint x: 330, startPoint y: 64, endPoint x: 231, endPoint y: 60, distance: 98.7
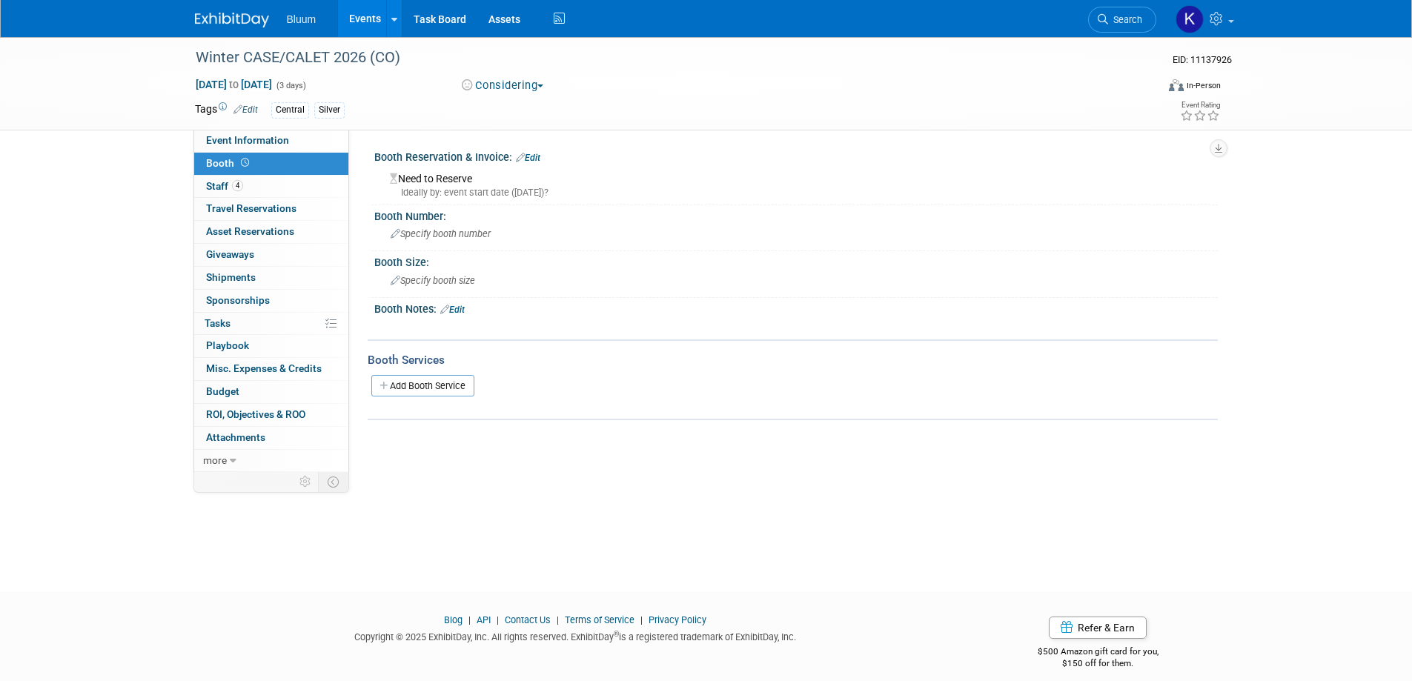
click at [357, 14] on link "Events" at bounding box center [365, 18] width 54 height 37
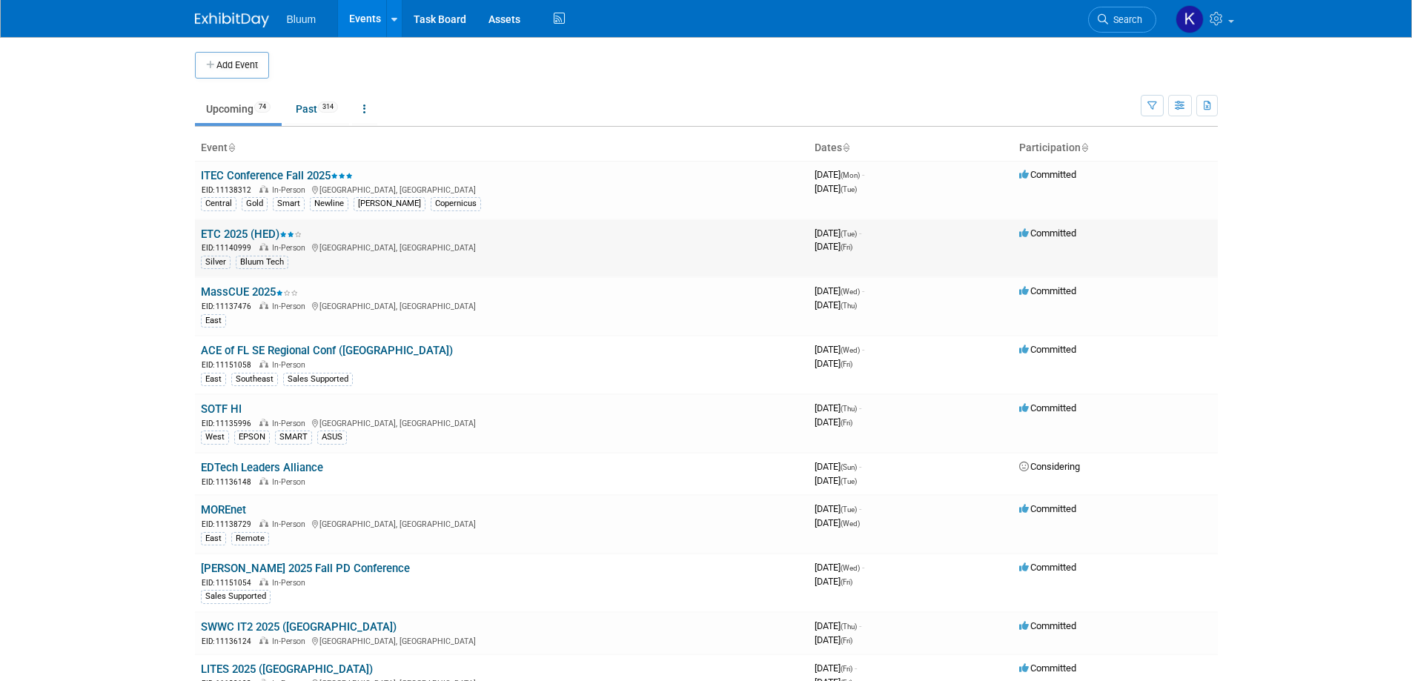
click at [239, 235] on link "ETC 2025 (HED)" at bounding box center [251, 234] width 101 height 13
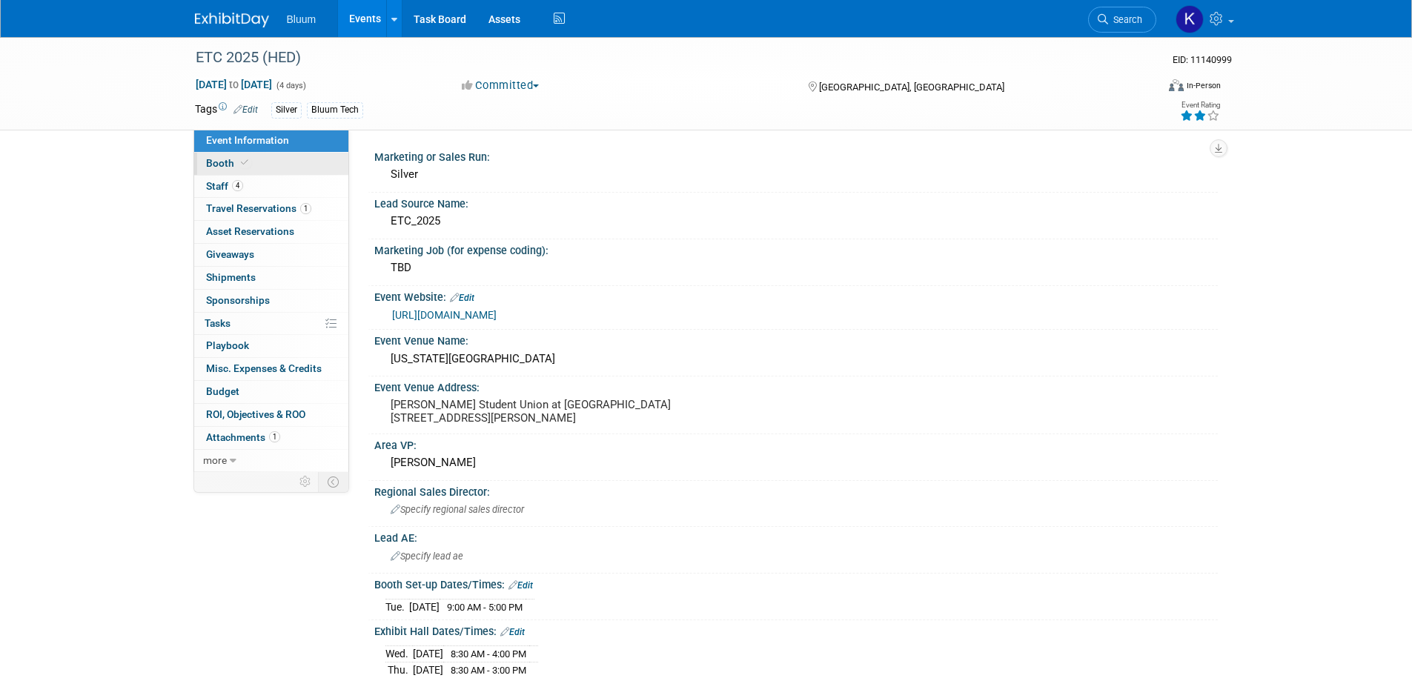
click at [223, 167] on span "Booth" at bounding box center [228, 163] width 45 height 12
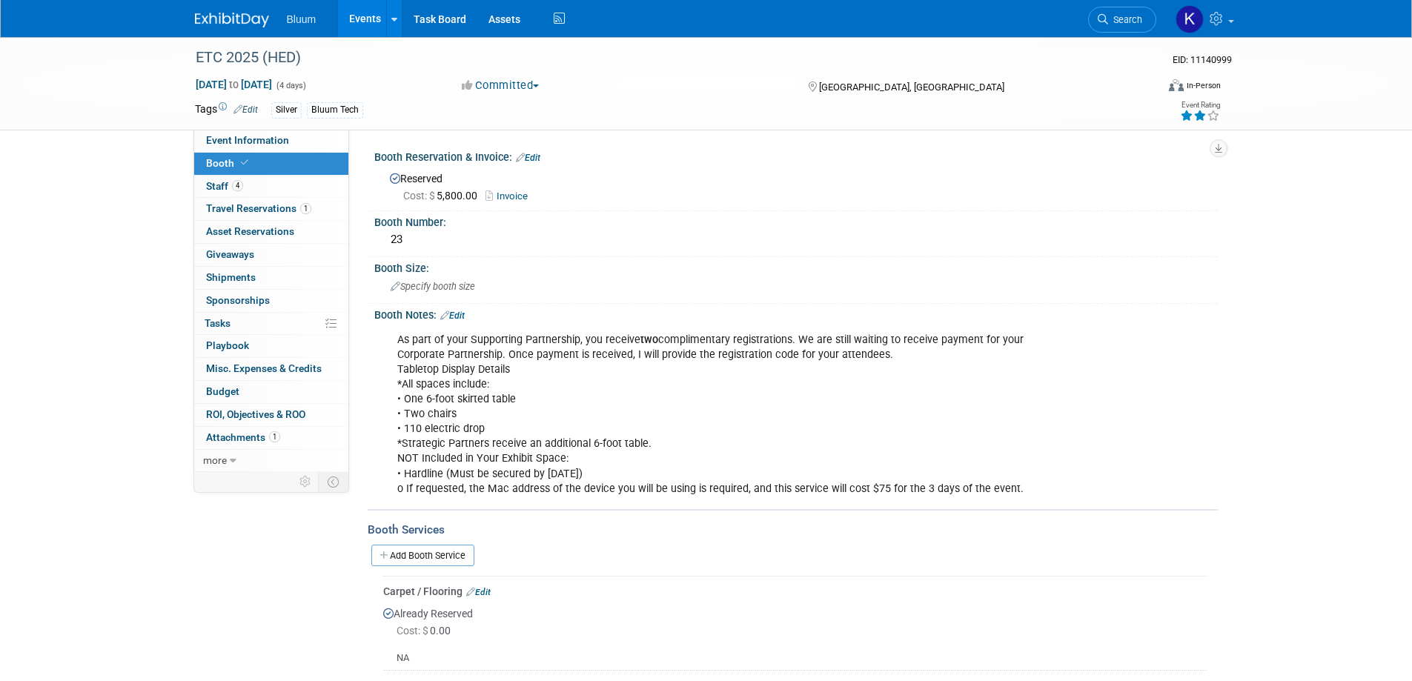
click at [365, 29] on link "Events" at bounding box center [365, 18] width 54 height 37
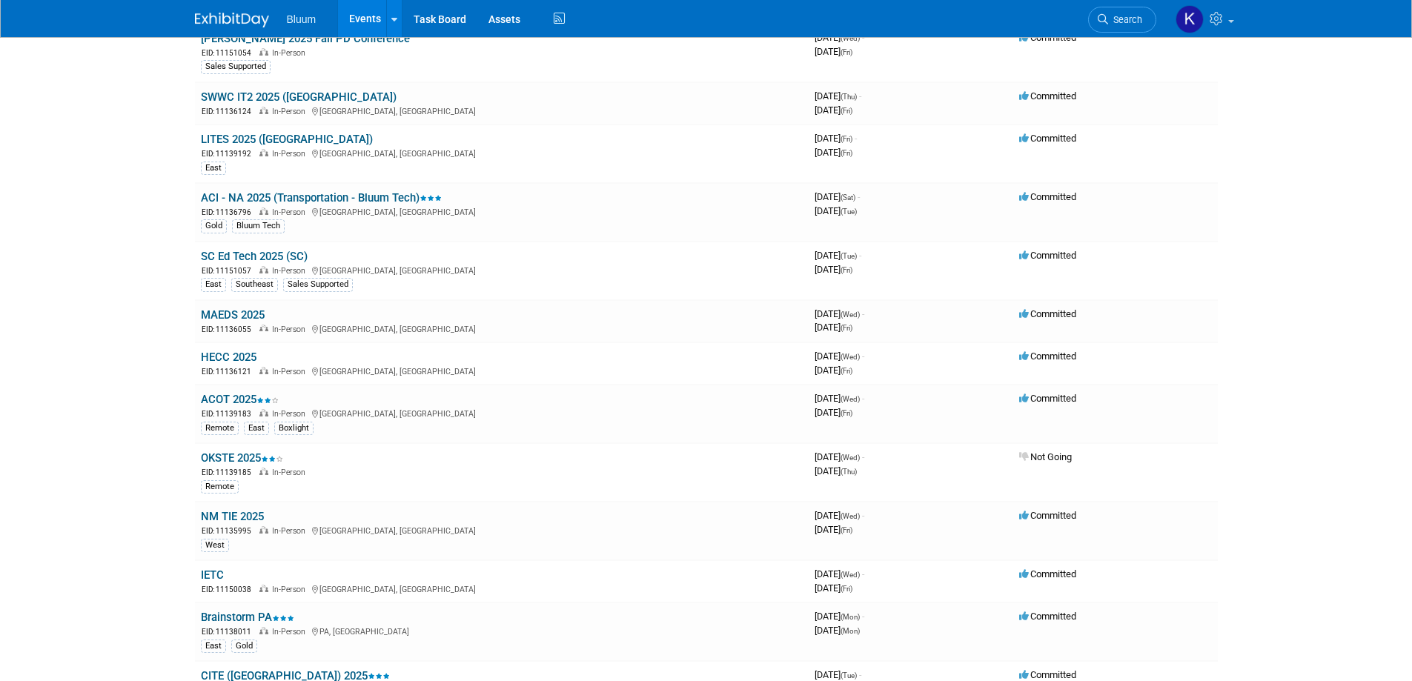
scroll to position [593, 0]
